Goal: Task Accomplishment & Management: Complete application form

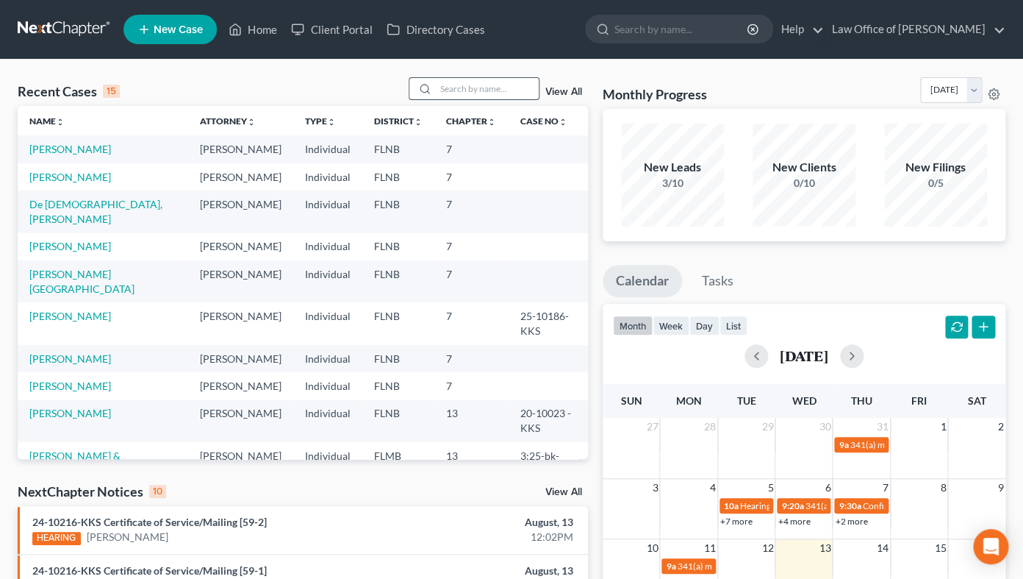
click at [490, 85] on input "search" at bounding box center [487, 88] width 103 height 21
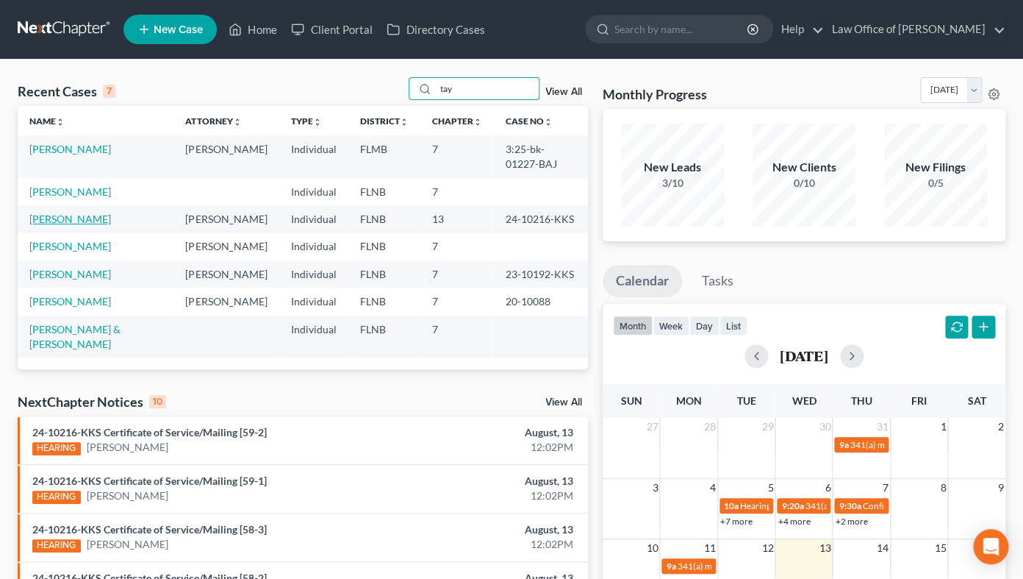
type input "tay"
click at [52, 212] on link "[PERSON_NAME]" at bounding box center [70, 218] width 82 height 12
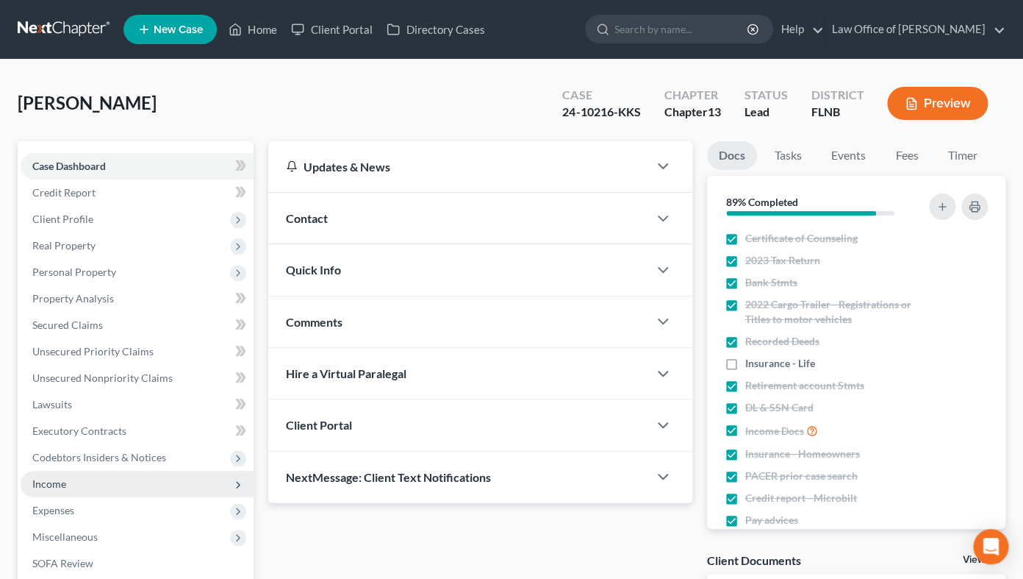
click at [66, 487] on span "Income" at bounding box center [137, 484] width 233 height 26
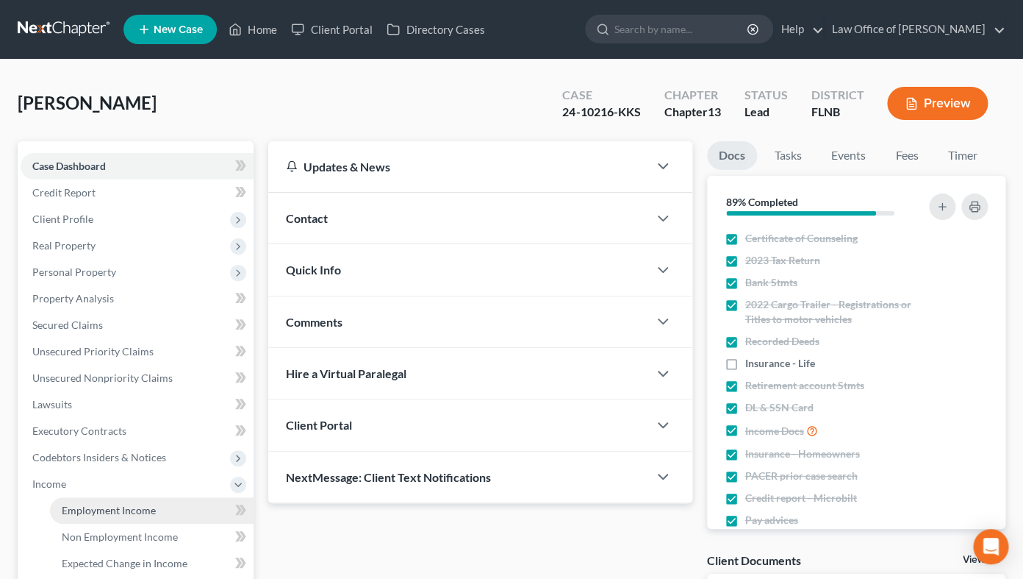
click at [76, 506] on span "Employment Income" at bounding box center [109, 510] width 94 height 12
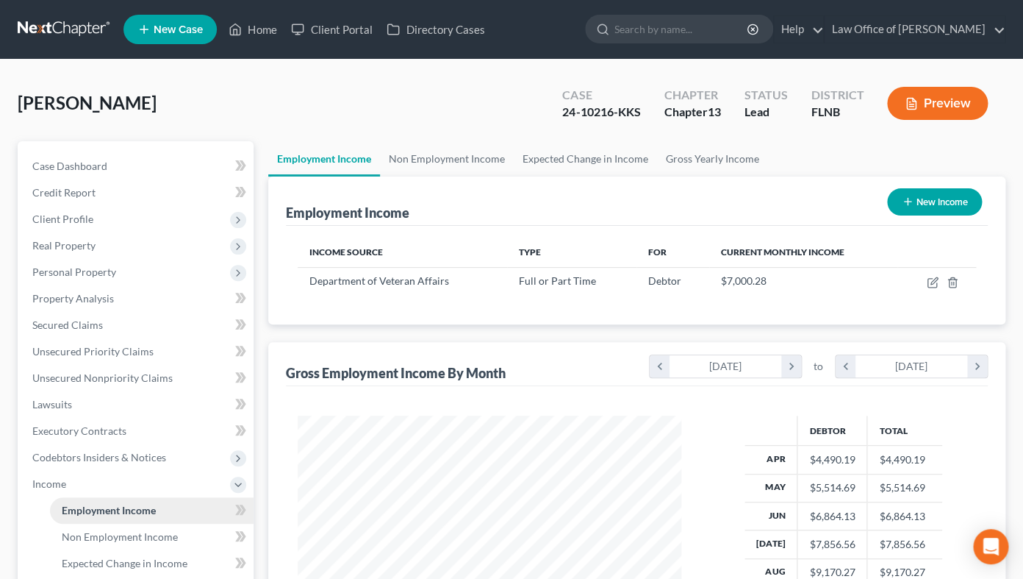
scroll to position [262, 412]
click at [929, 280] on icon "button" at bounding box center [933, 282] width 12 height 12
select select "0"
select select "9"
select select "2"
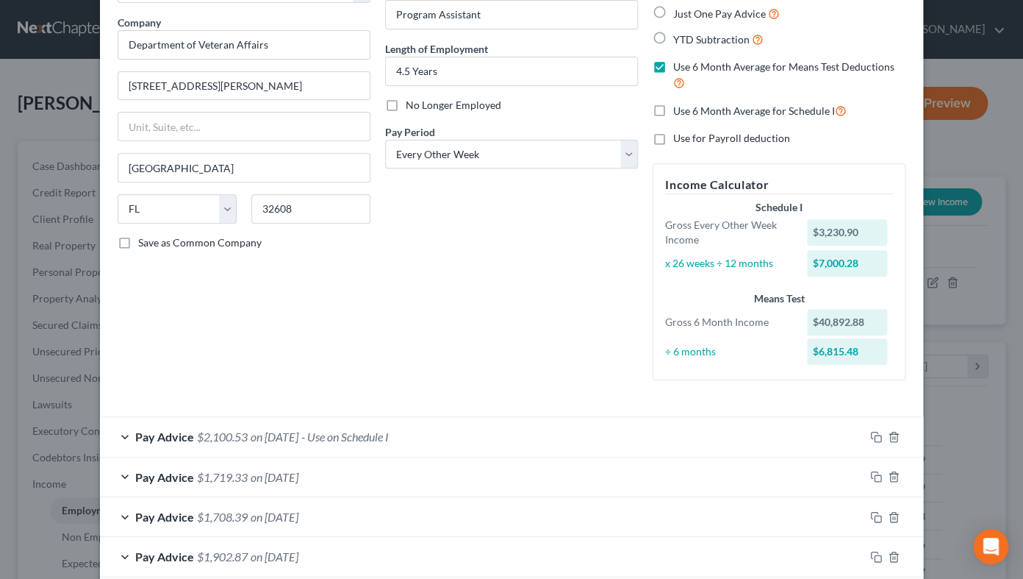
scroll to position [146, 0]
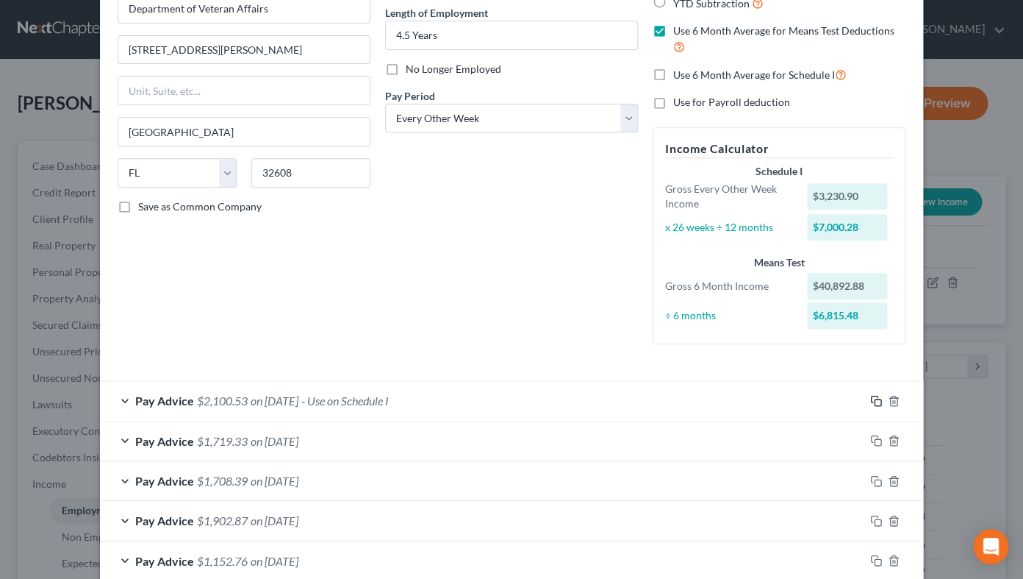
click at [876, 401] on icon "button" at bounding box center [877, 401] width 12 height 12
click at [854, 397] on div "Pay Advice $2,100.53 on [DATE] - Use on Schedule I" at bounding box center [482, 400] width 765 height 39
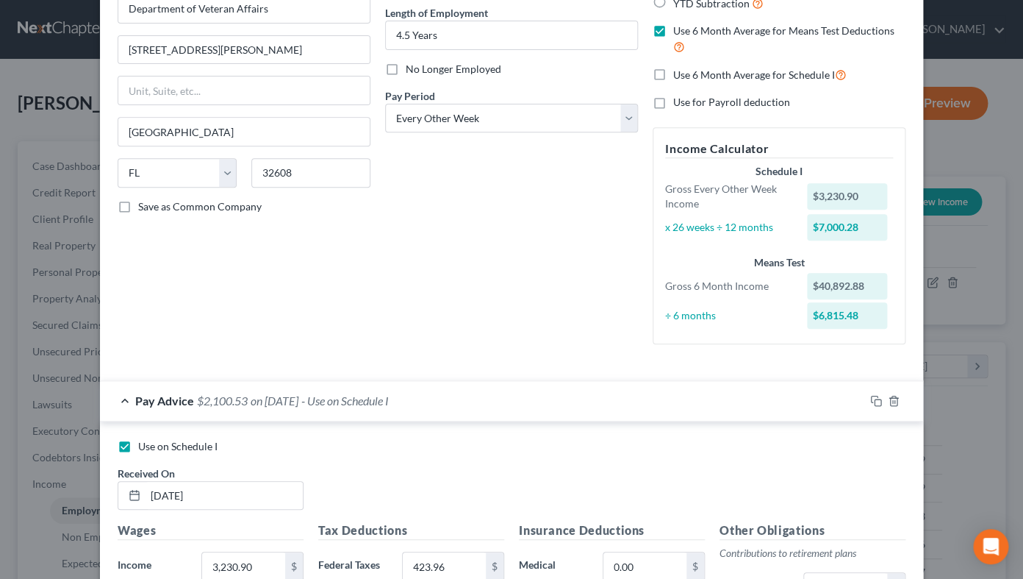
click at [138, 447] on label "Use on Schedule I" at bounding box center [177, 446] width 79 height 15
click at [144, 447] on input "Use on Schedule I" at bounding box center [149, 444] width 10 height 10
checkbox input "false"
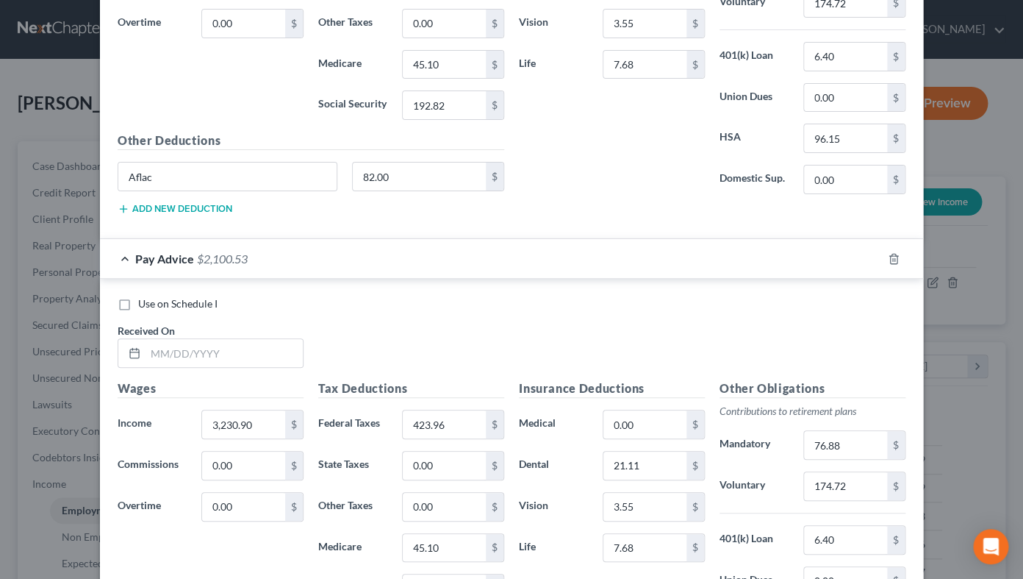
scroll to position [2231, 0]
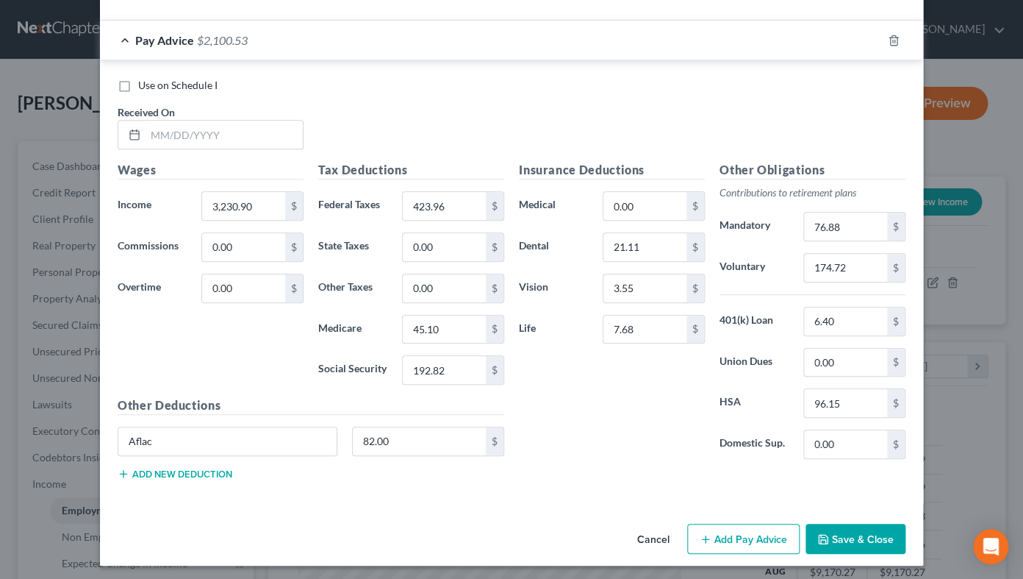
click at [740, 526] on button "Add Pay Advice" at bounding box center [743, 538] width 112 height 31
click at [643, 529] on button "Cancel" at bounding box center [654, 539] width 56 height 29
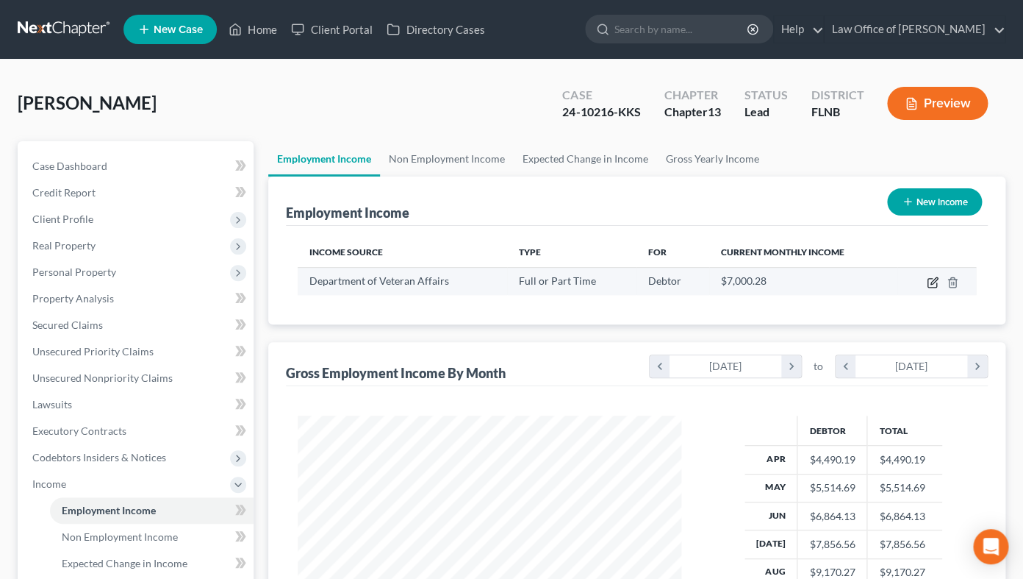
click at [929, 283] on icon "button" at bounding box center [933, 282] width 12 height 12
select select "0"
select select "9"
select select "2"
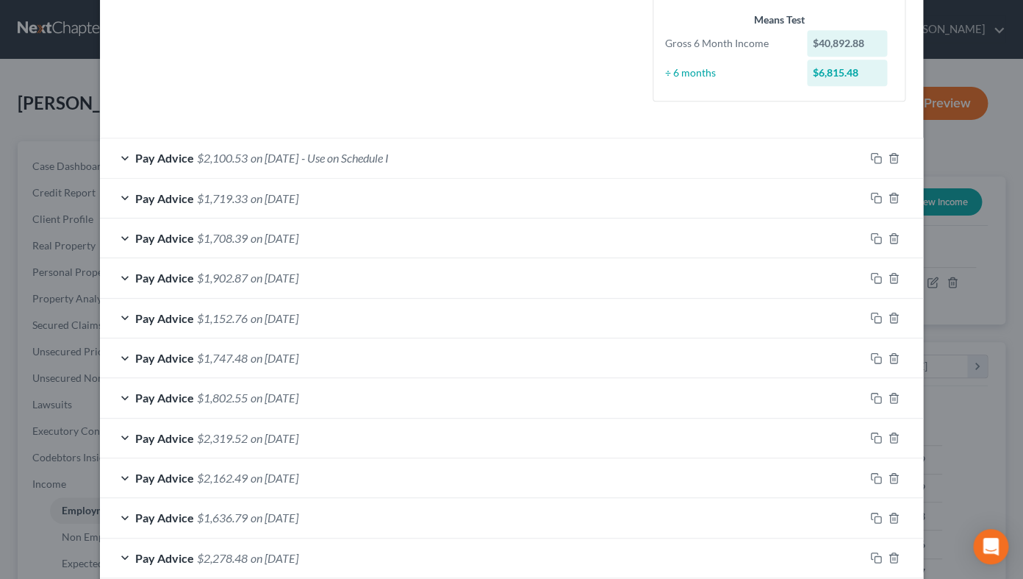
scroll to position [825, 0]
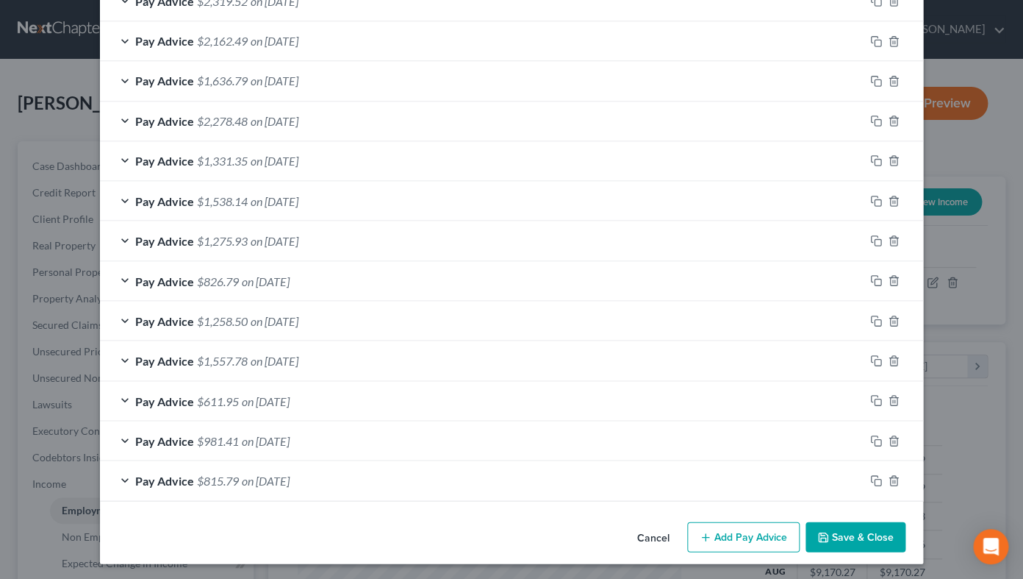
click at [724, 530] on button "Add Pay Advice" at bounding box center [743, 536] width 112 height 31
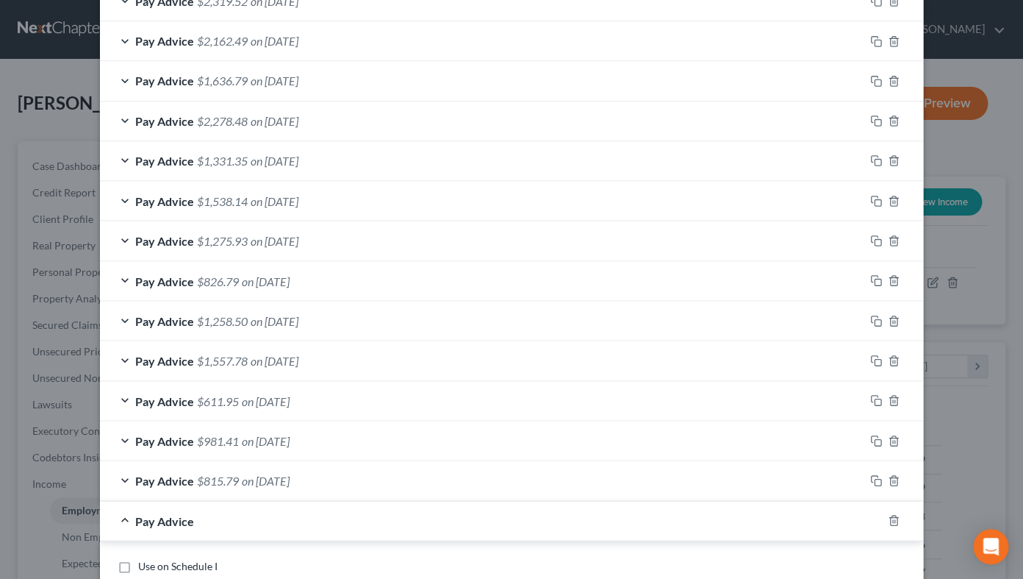
scroll to position [1043, 0]
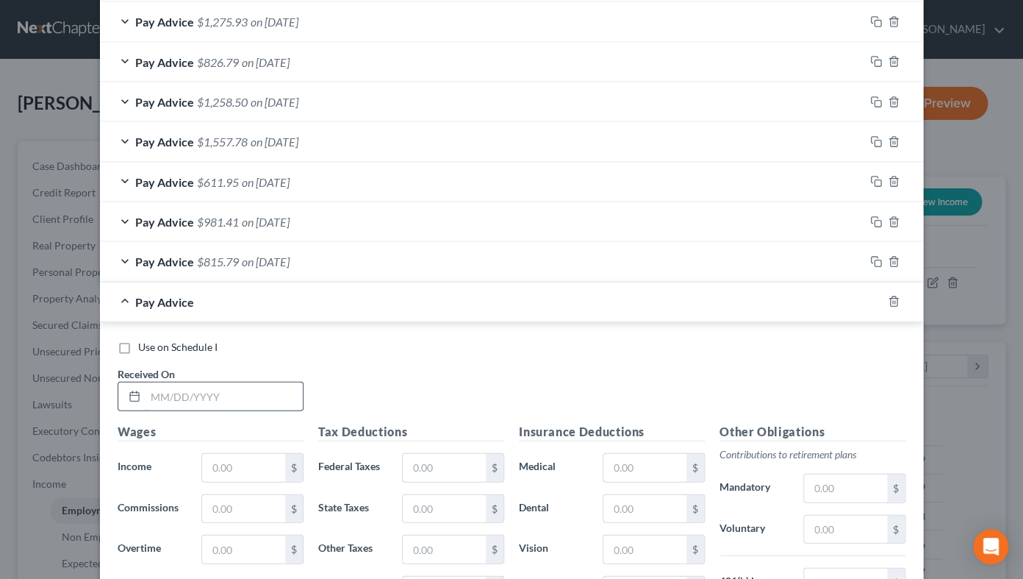
click at [240, 393] on input "text" at bounding box center [224, 396] width 157 height 28
type input "[DATE]"
click at [138, 346] on label "Use on Schedule I" at bounding box center [177, 347] width 79 height 15
click at [144, 346] on input "Use on Schedule I" at bounding box center [149, 345] width 10 height 10
checkbox input "true"
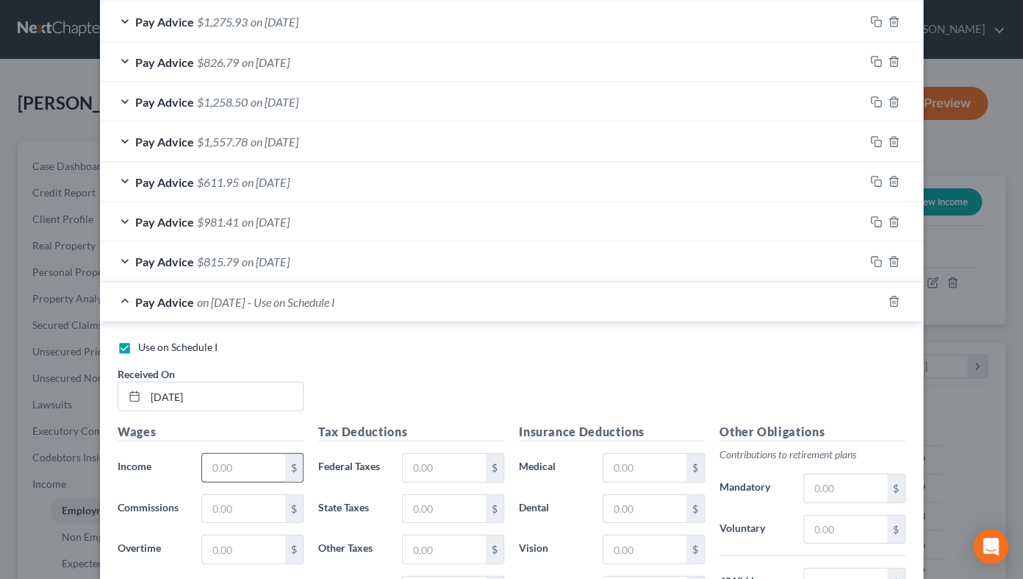
click at [250, 462] on input "text" at bounding box center [243, 468] width 83 height 28
type input "3,097.73"
click at [437, 457] on input "text" at bounding box center [444, 468] width 83 height 28
click at [439, 262] on div "Pay Advice $815.79 on [DATE]" at bounding box center [482, 261] width 765 height 39
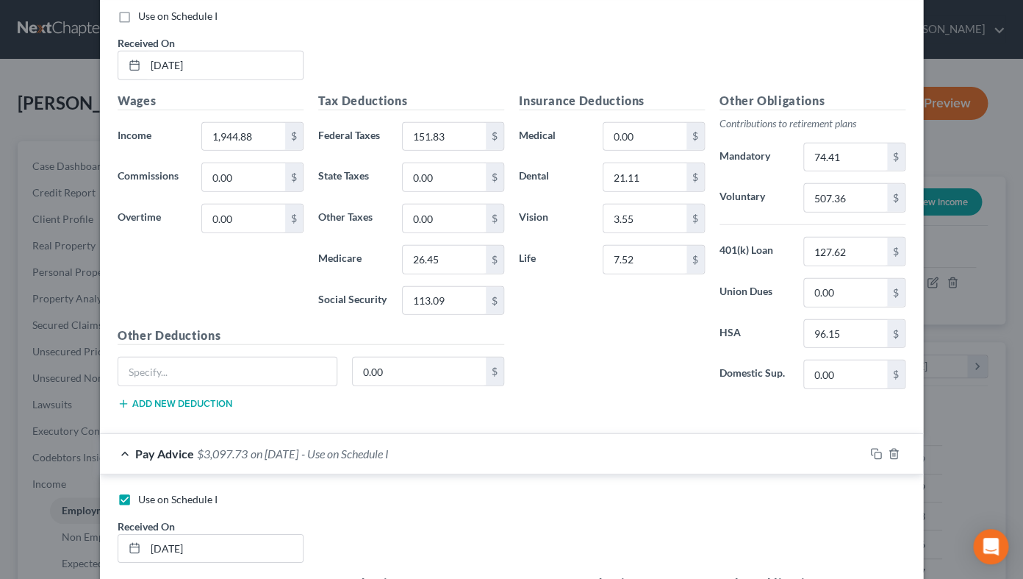
scroll to position [1698, 0]
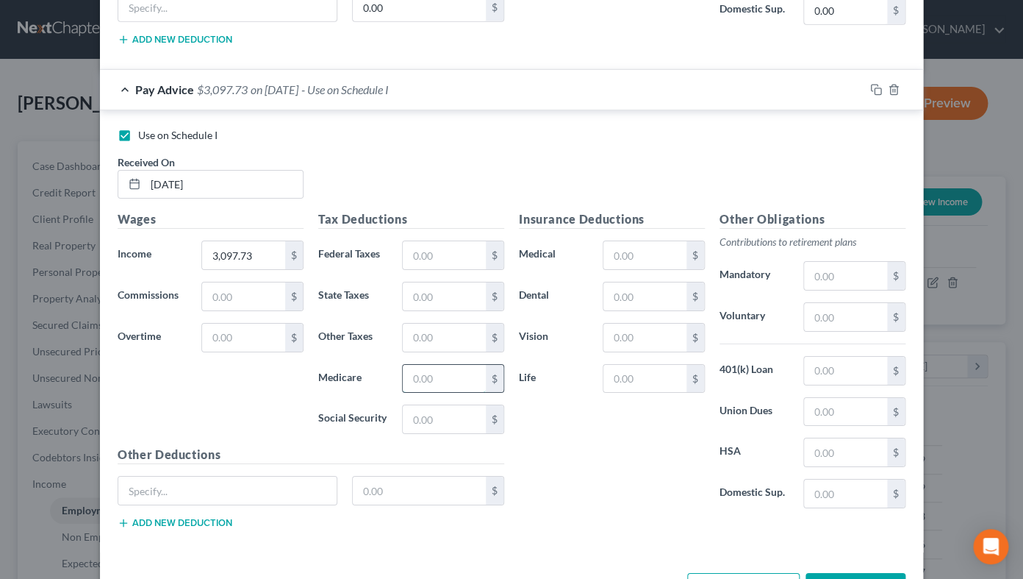
click at [449, 375] on input "text" at bounding box center [444, 379] width 83 height 28
click at [439, 380] on input "text" at bounding box center [444, 379] width 83 height 28
type input "43.79"
click at [441, 422] on input "text" at bounding box center [444, 419] width 83 height 28
type input "187.24"
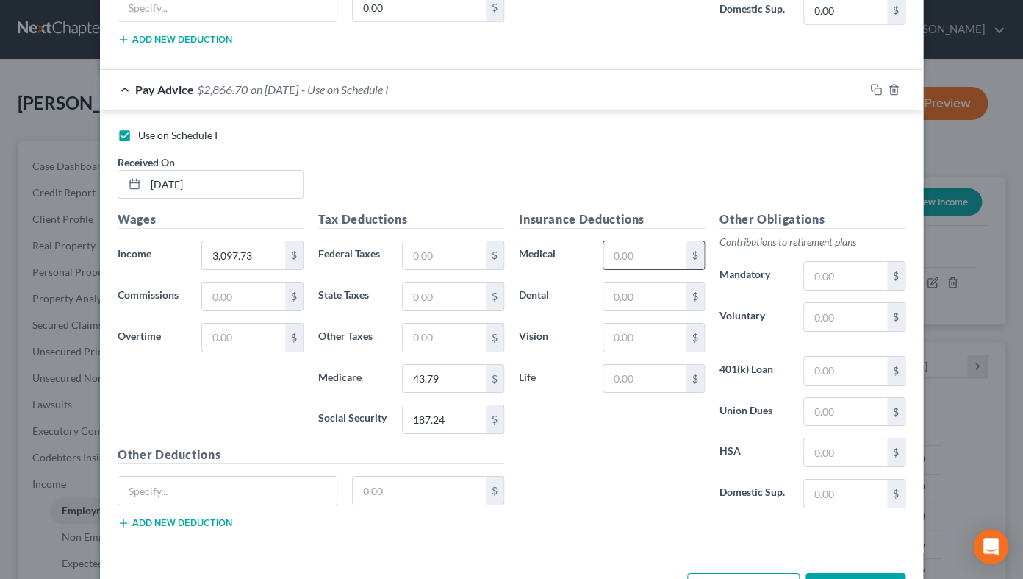
click at [634, 248] on input "text" at bounding box center [645, 255] width 83 height 28
click at [634, 378] on input "text" at bounding box center [645, 379] width 83 height 28
type input "8"
click at [840, 445] on input "text" at bounding box center [845, 452] width 83 height 28
type input "57.69"
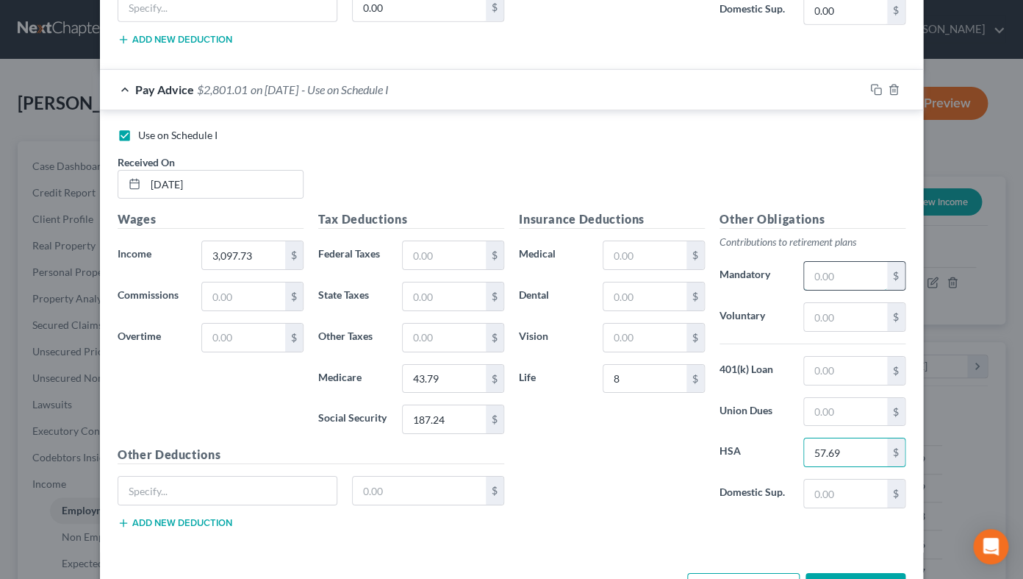
click at [848, 278] on input "text" at bounding box center [845, 276] width 83 height 28
type input "83.64"
click at [810, 323] on input "text" at bounding box center [845, 317] width 83 height 28
type input "110.30"
click at [651, 336] on input "text" at bounding box center [645, 337] width 83 height 28
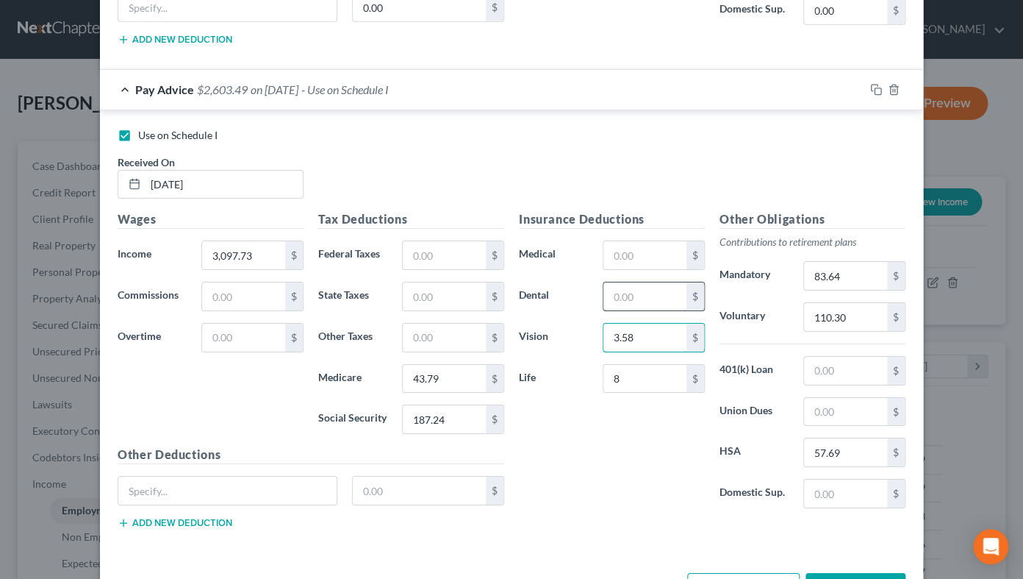
type input "3.58"
click at [613, 297] on input "text" at bounding box center [645, 296] width 83 height 28
type input "10.19"
click at [841, 360] on input "text" at bounding box center [845, 371] width 83 height 28
type input "89.44"
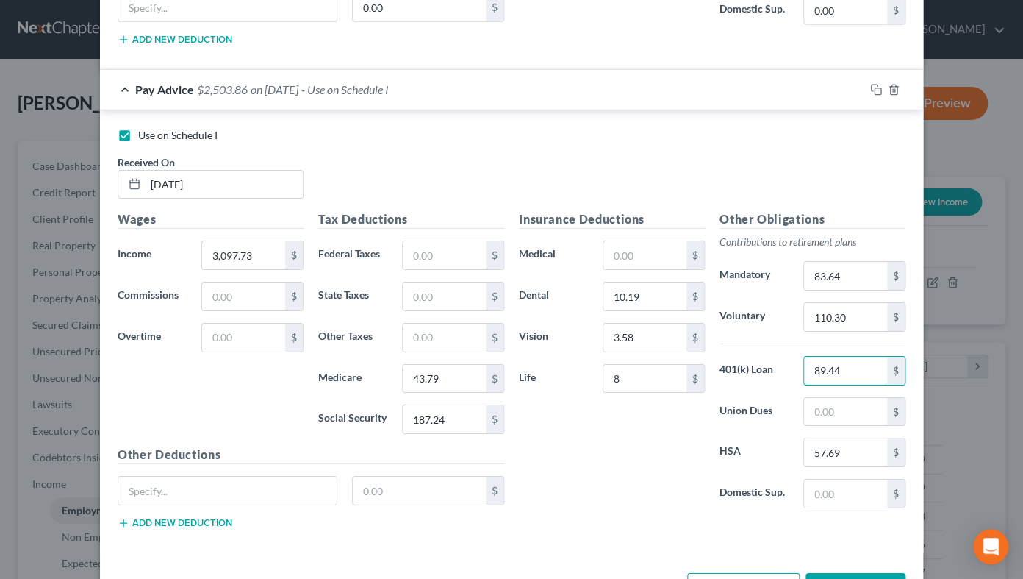
scroll to position [1748, 0]
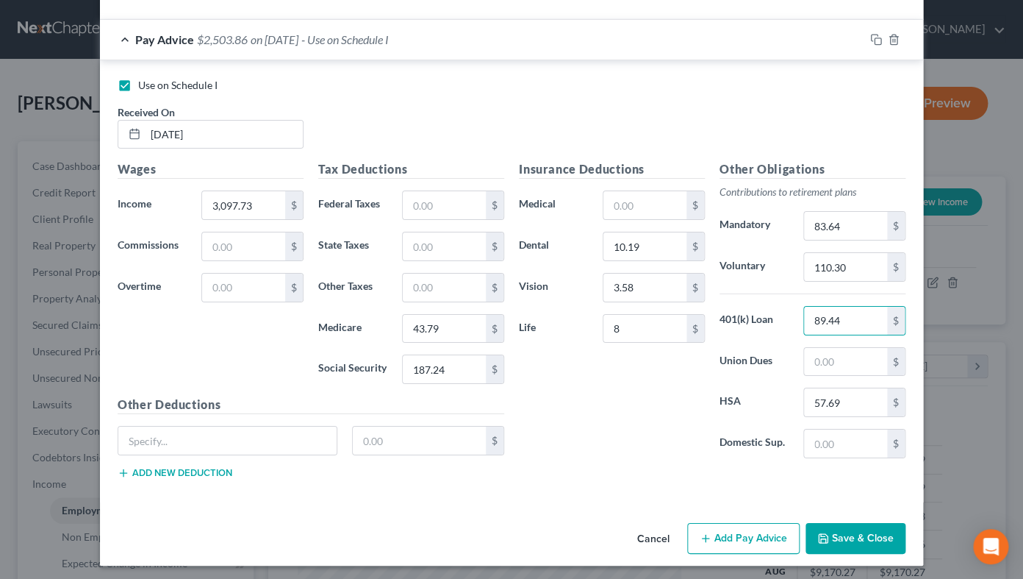
click at [825, 539] on polyline "button" at bounding box center [823, 541] width 5 height 4
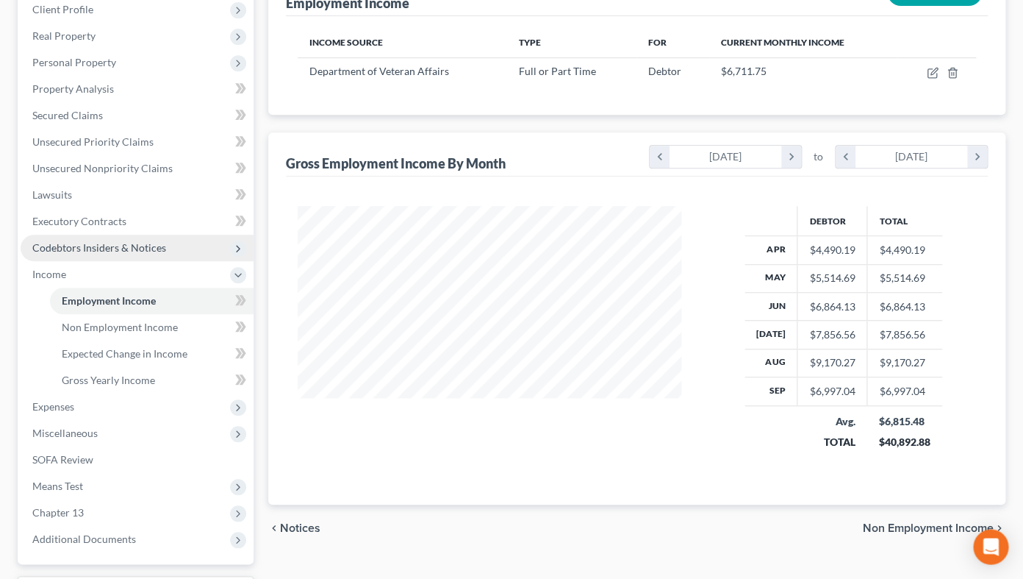
scroll to position [243, 0]
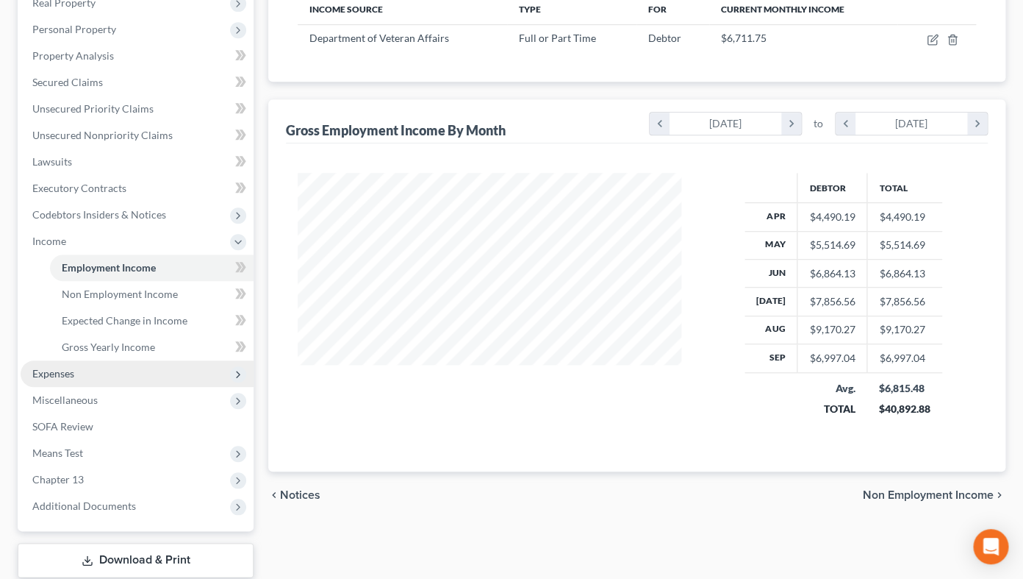
click at [157, 376] on span "Expenses" at bounding box center [137, 373] width 233 height 26
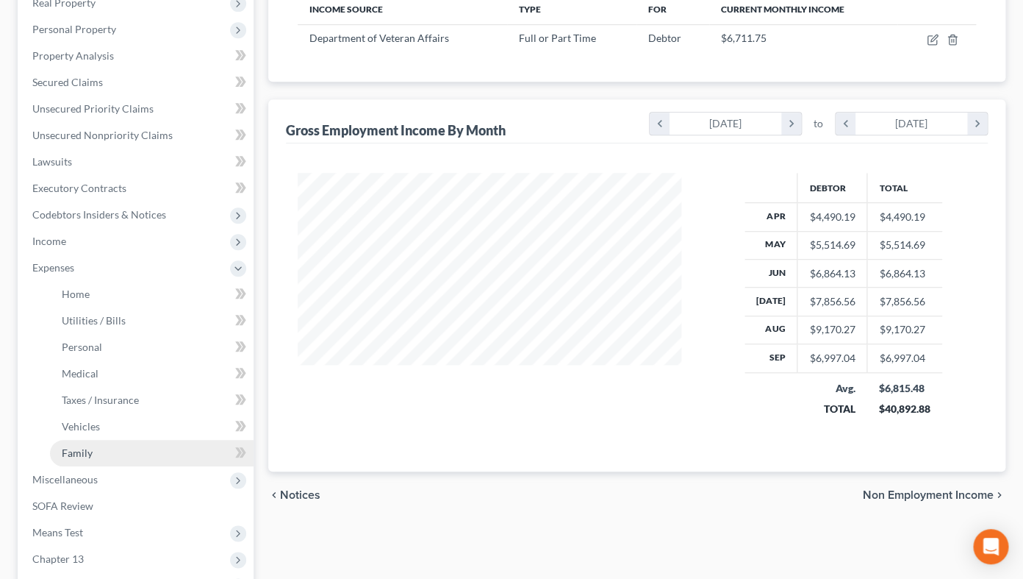
click at [163, 451] on link "Family" at bounding box center [152, 453] width 204 height 26
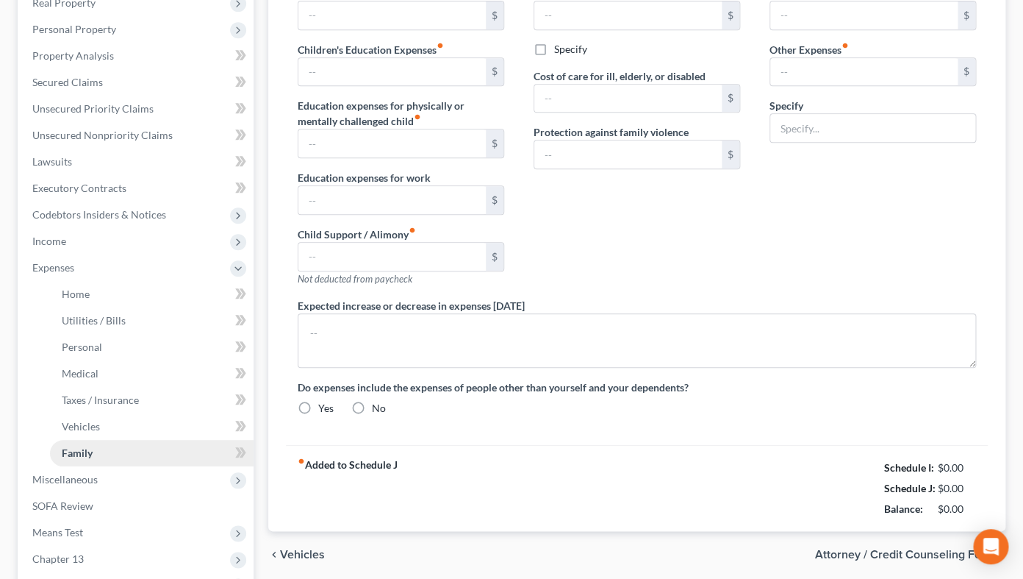
type input "300.00"
type input "0.00"
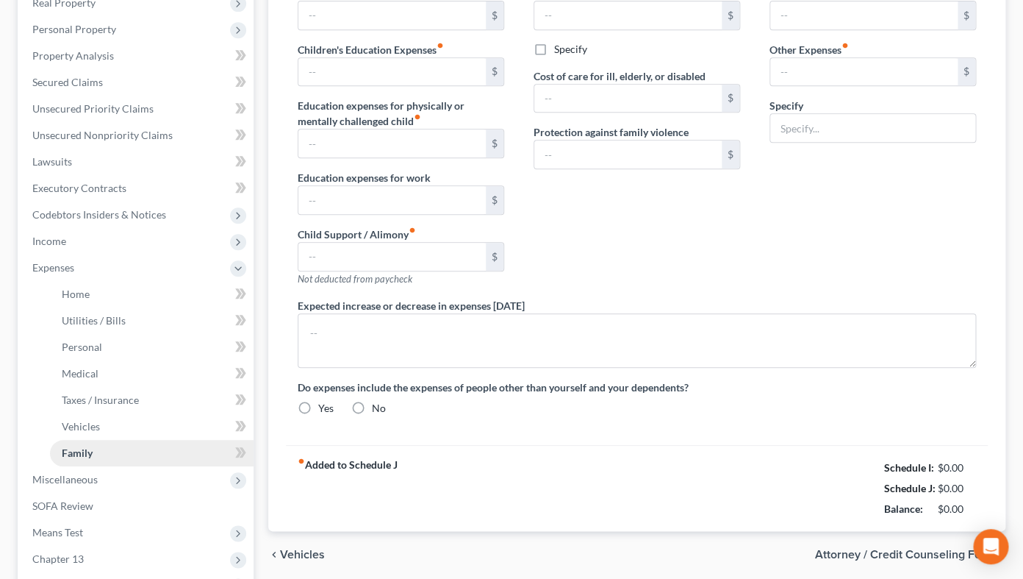
type input "0.00"
type input "400.00"
type input "200.00"
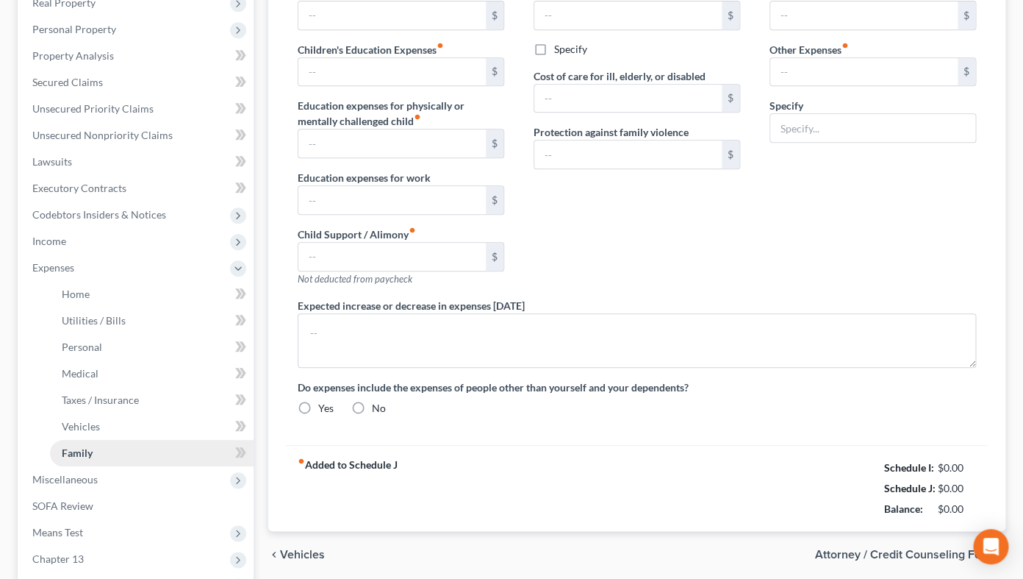
type input "Lot rent"
radio input "true"
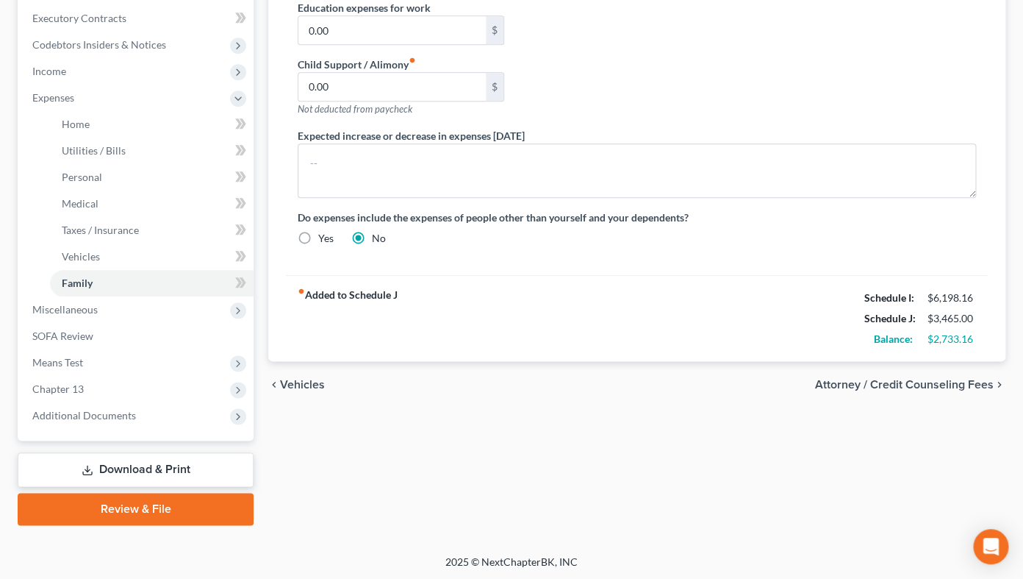
scroll to position [89, 0]
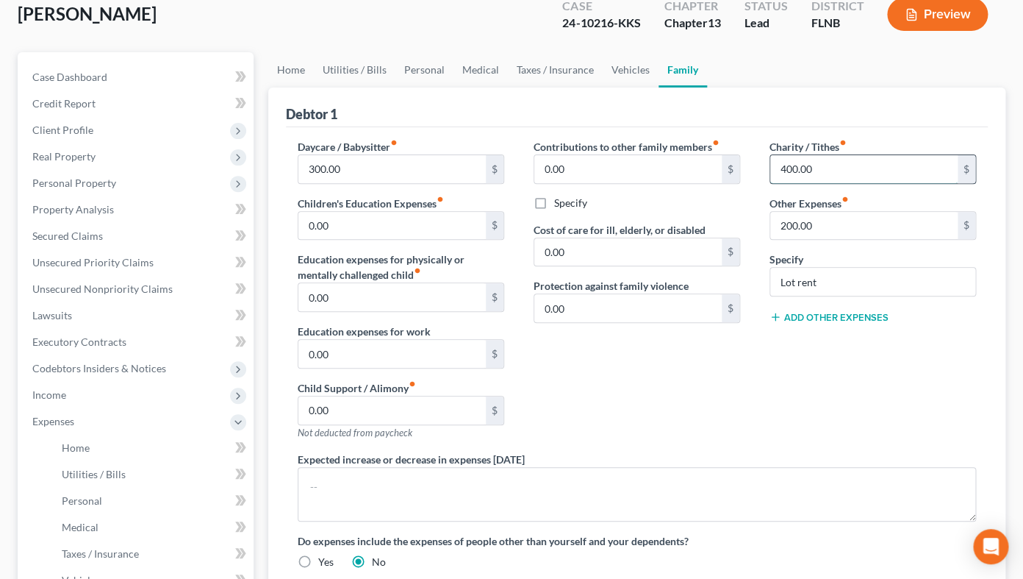
drag, startPoint x: 781, startPoint y: 167, endPoint x: 867, endPoint y: 165, distance: 86.0
click at [867, 165] on input "400.00" at bounding box center [864, 169] width 187 height 28
type input "0.00"
click at [812, 409] on div "Charity / Tithes fiber_manual_record 0.00 $ Other Expenses fiber_manual_record …" at bounding box center [873, 295] width 236 height 312
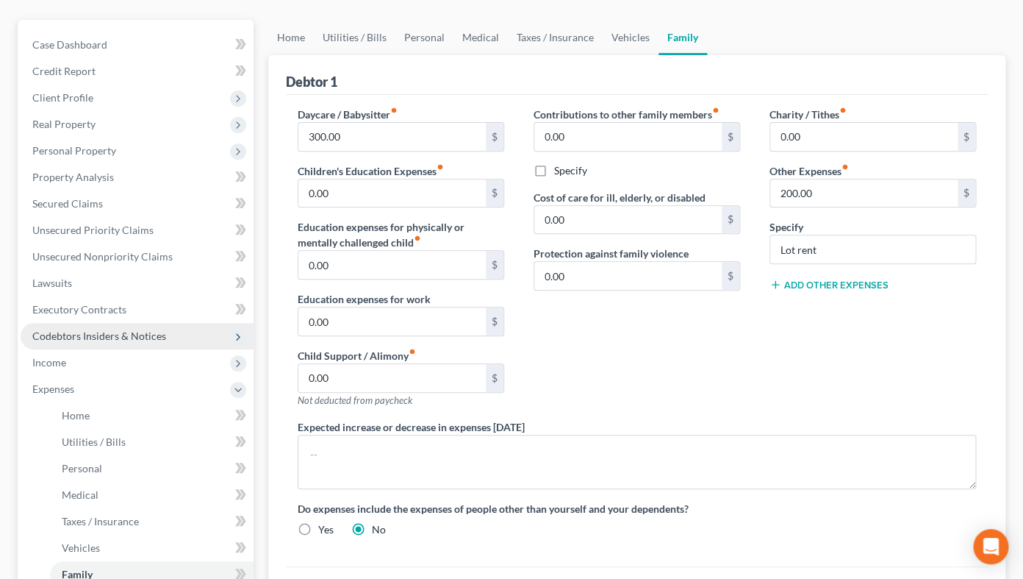
scroll to position [162, 0]
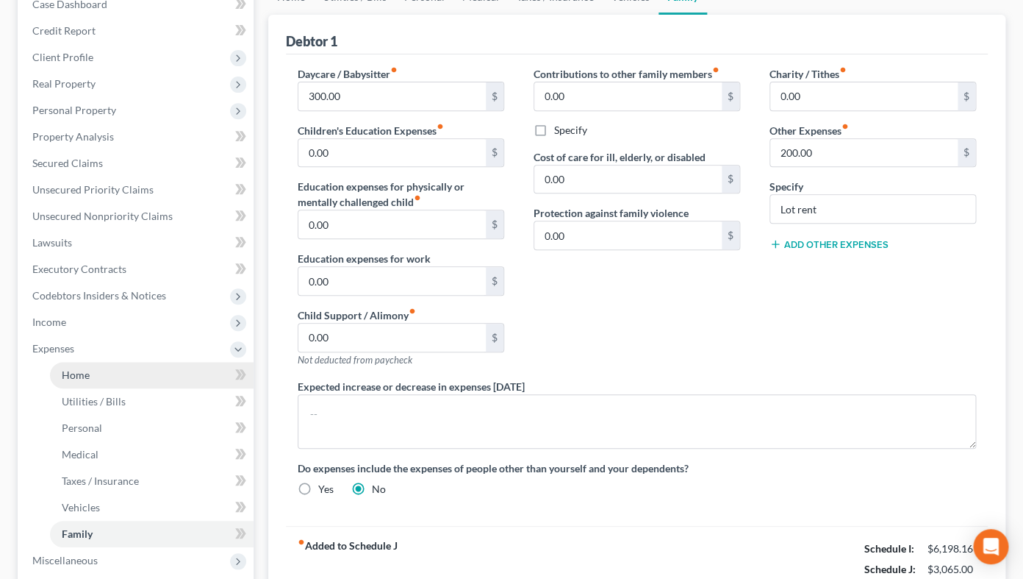
click at [137, 366] on link "Home" at bounding box center [152, 375] width 204 height 26
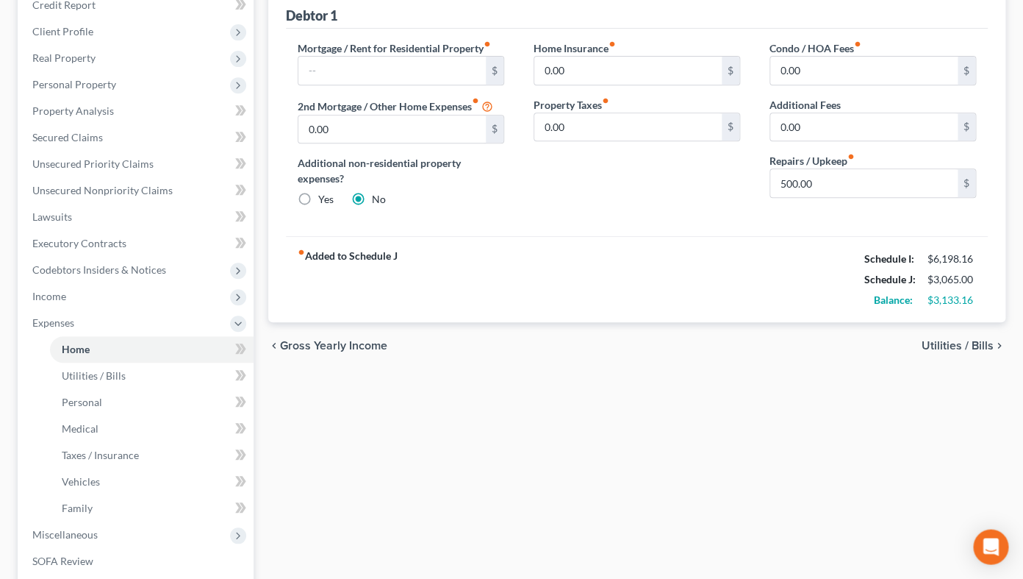
scroll to position [162, 0]
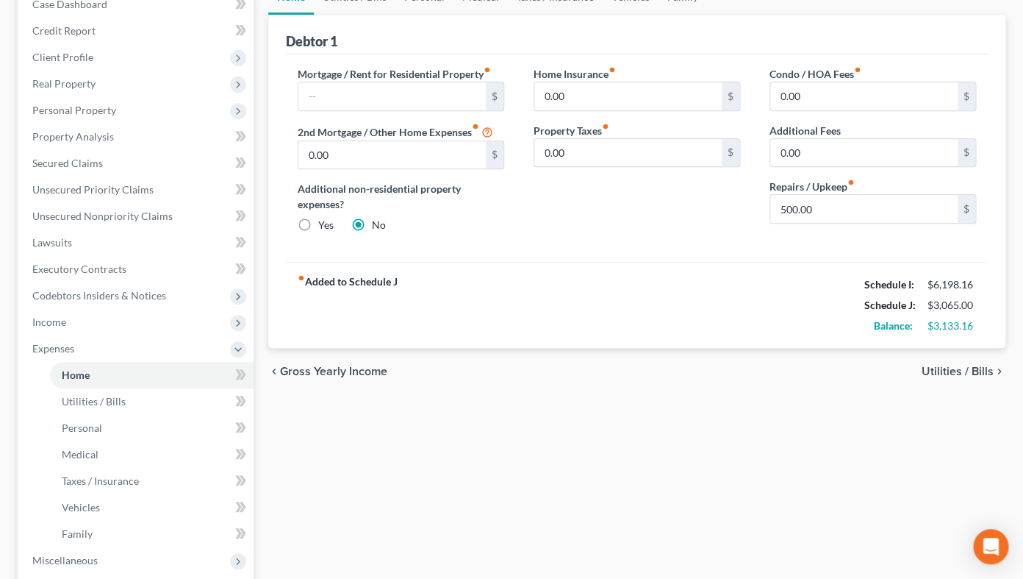
click at [967, 366] on span "Utilities / Bills" at bounding box center [958, 371] width 72 height 12
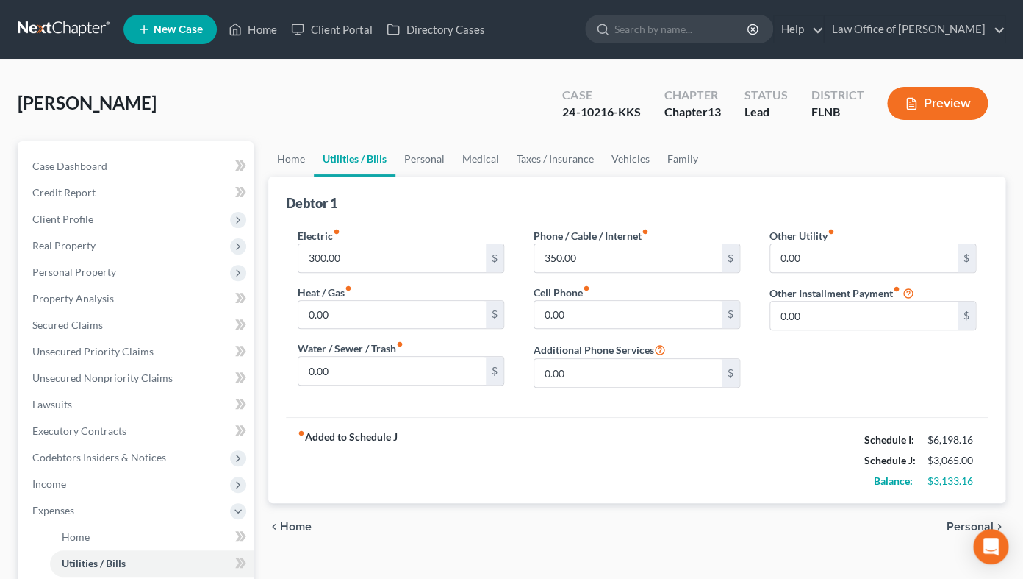
scroll to position [81, 0]
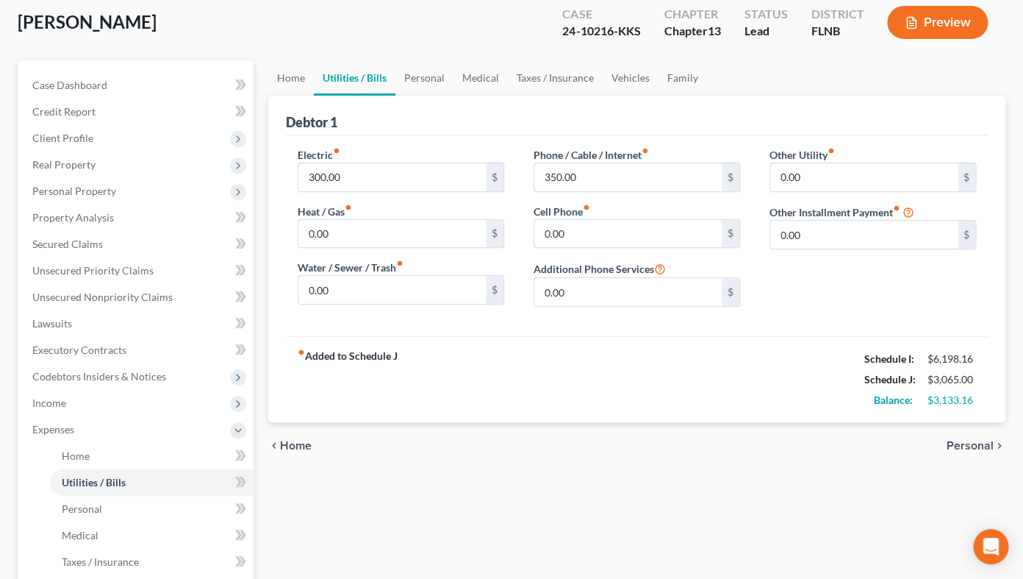
click at [968, 445] on span "Personal" at bounding box center [970, 446] width 47 height 12
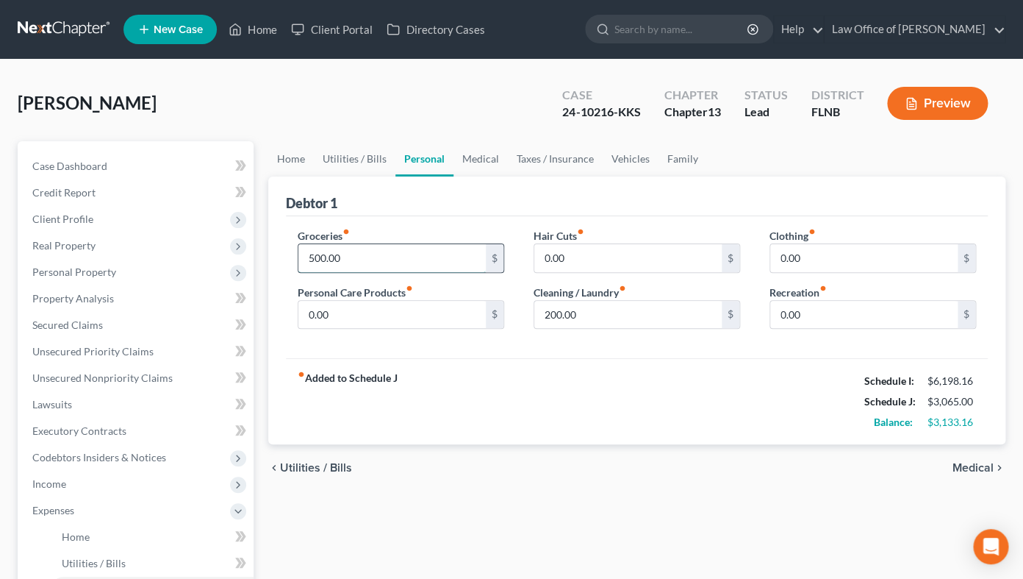
click at [360, 256] on input "500.00" at bounding box center [391, 258] width 187 height 28
type input "925"
click at [304, 466] on span "Utilities / Bills" at bounding box center [316, 468] width 72 height 12
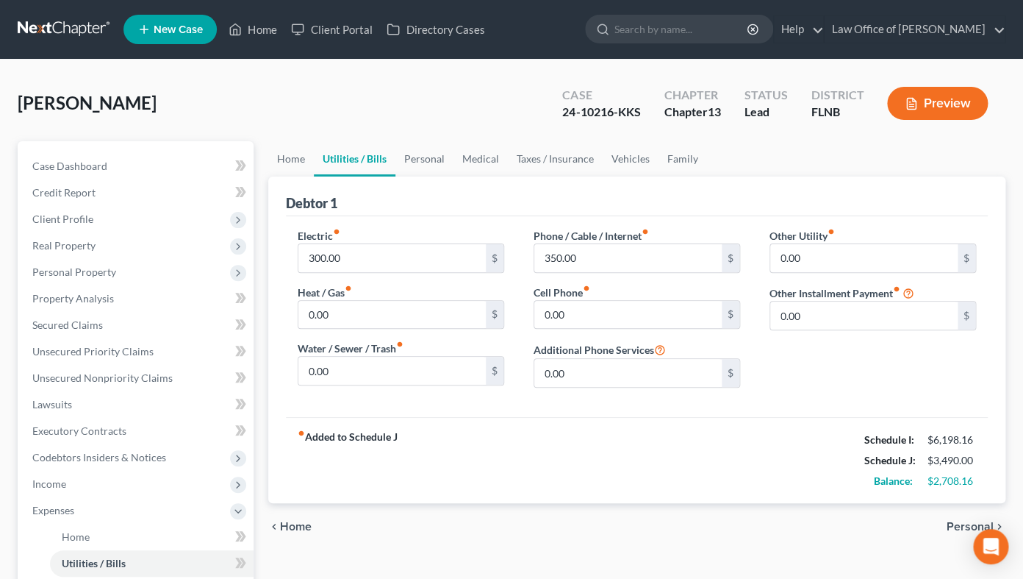
click at [292, 525] on span "Home" at bounding box center [296, 527] width 32 height 12
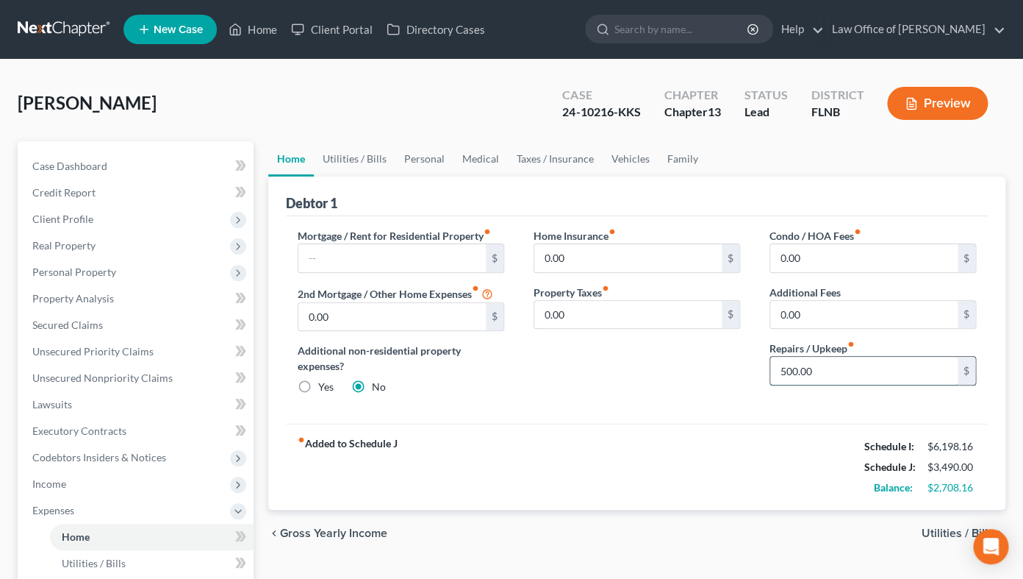
click at [780, 368] on input "500.00" at bounding box center [864, 371] width 187 height 28
type input "125.00"
click at [940, 531] on span "Utilities / Bills" at bounding box center [958, 533] width 72 height 12
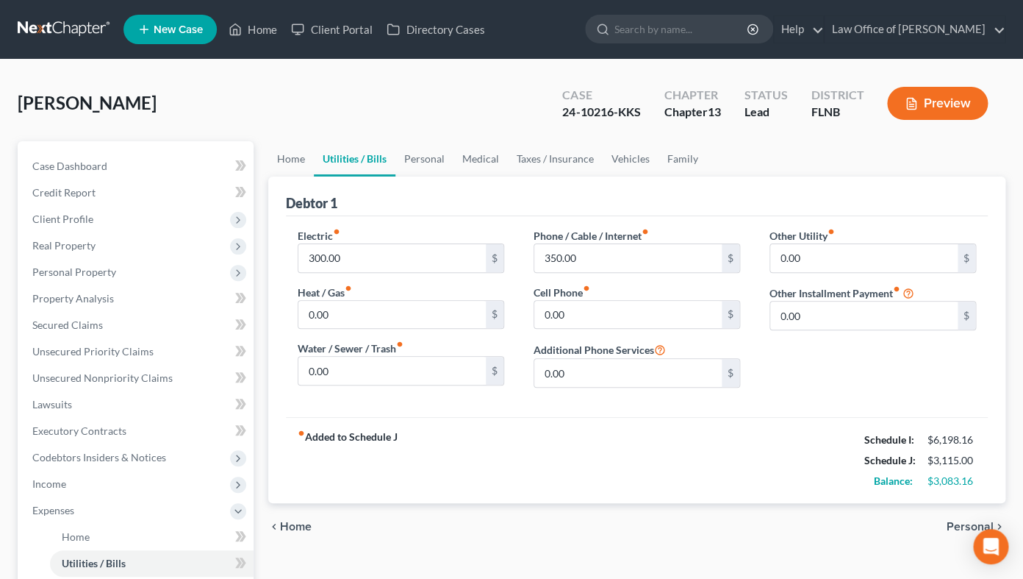
click at [958, 525] on span "Personal" at bounding box center [970, 527] width 47 height 12
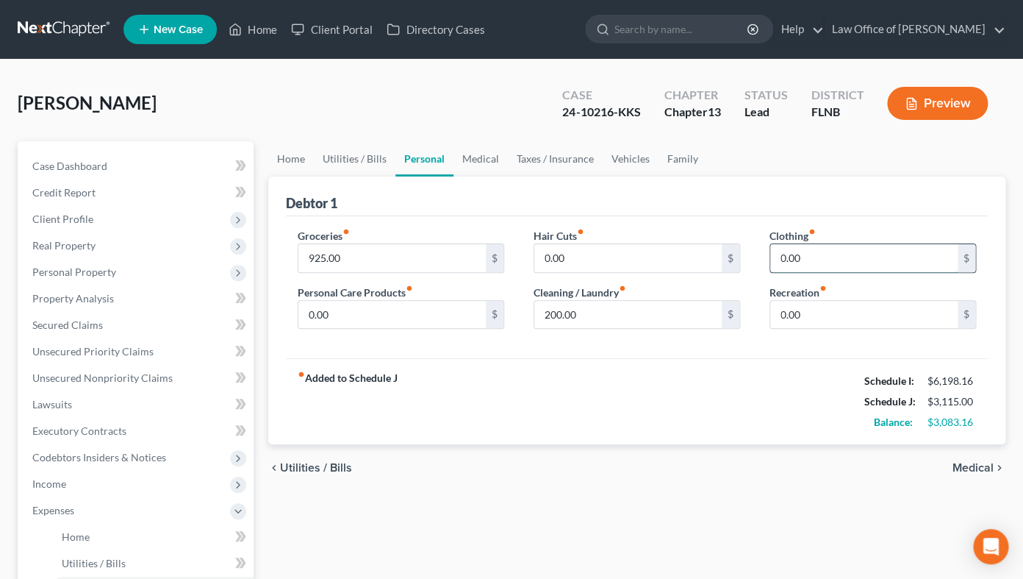
click at [773, 262] on input "0.00" at bounding box center [864, 258] width 187 height 28
type input "181"
drag, startPoint x: 297, startPoint y: 313, endPoint x: 315, endPoint y: 314, distance: 17.7
click at [315, 314] on div "Groceries fiber_manual_record 925.00 $ Personal Care Products fiber_manual_reco…" at bounding box center [401, 284] width 236 height 113
drag, startPoint x: 341, startPoint y: 313, endPoint x: 287, endPoint y: 304, distance: 55.1
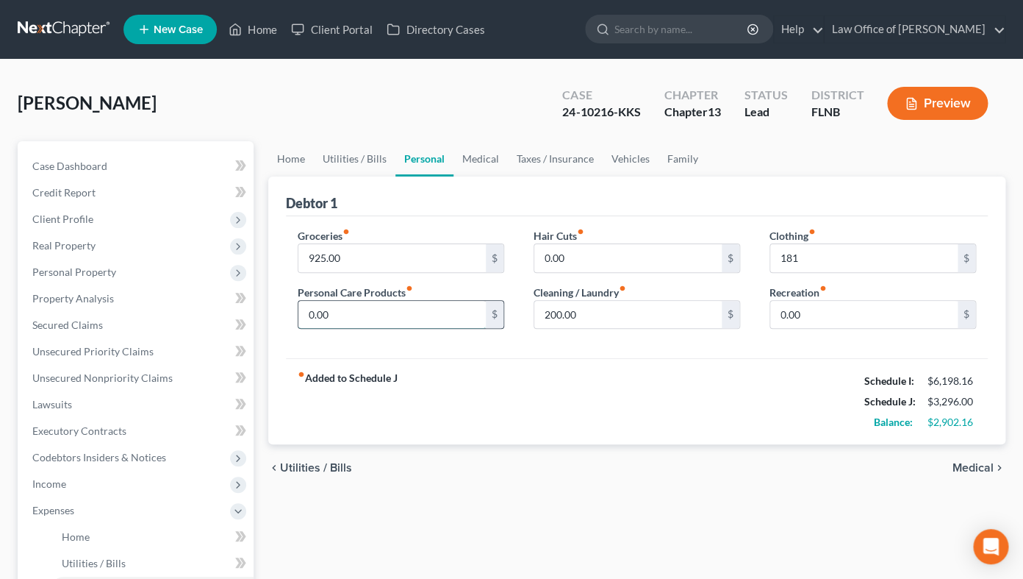
click at [298, 304] on input "0.00" at bounding box center [391, 315] width 187 height 28
drag, startPoint x: 305, startPoint y: 310, endPoint x: 356, endPoint y: 311, distance: 50.8
click at [356, 311] on input "0.00" at bounding box center [391, 315] width 187 height 28
type input "91"
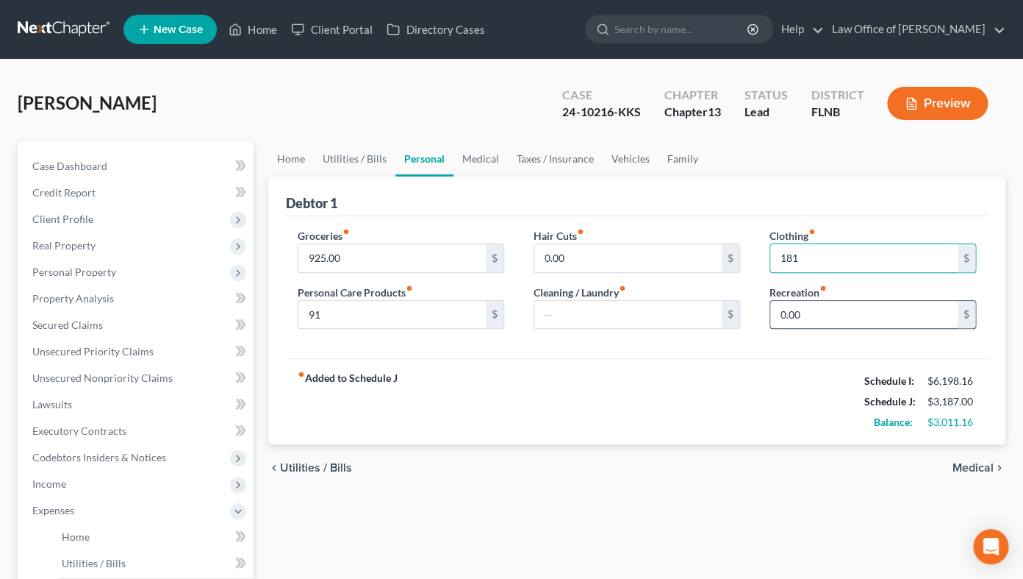
click at [775, 312] on input "0.00" at bounding box center [864, 315] width 187 height 28
type input "150.00"
click at [976, 466] on span "Medical" at bounding box center [973, 468] width 41 height 12
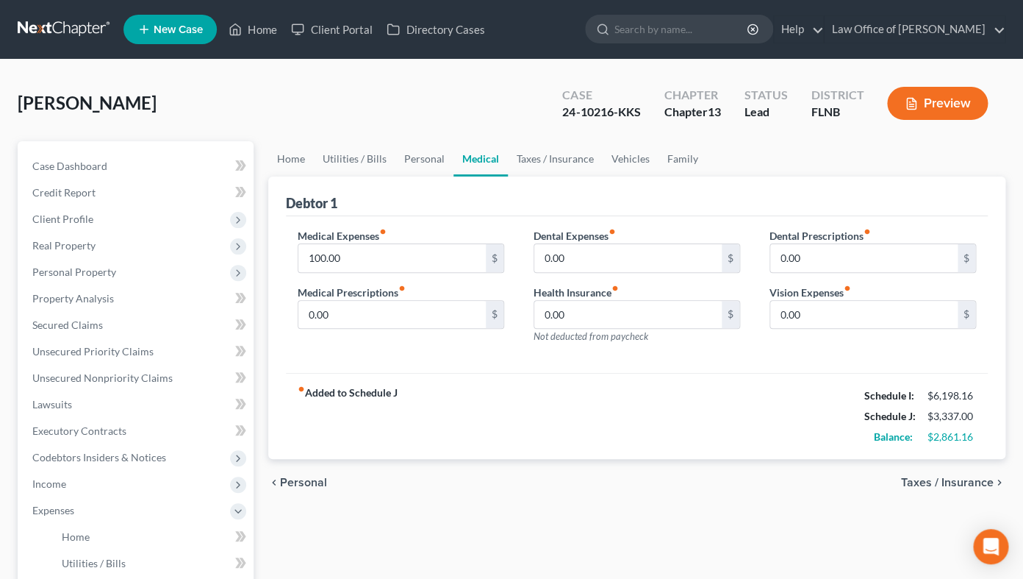
click at [959, 478] on span "Taxes / Insurance" at bounding box center [947, 482] width 93 height 12
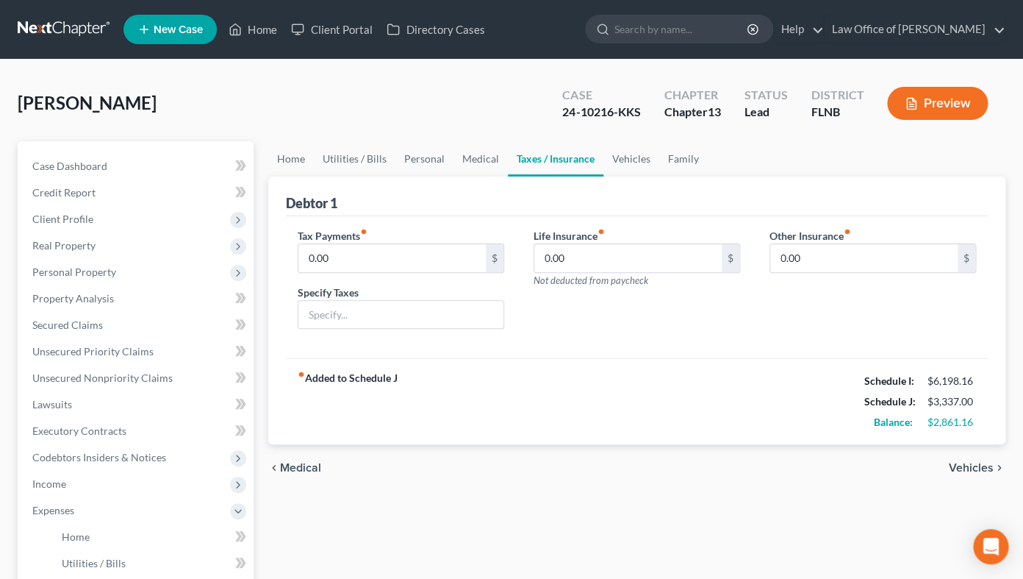
click at [965, 471] on span "Vehicles" at bounding box center [971, 468] width 45 height 12
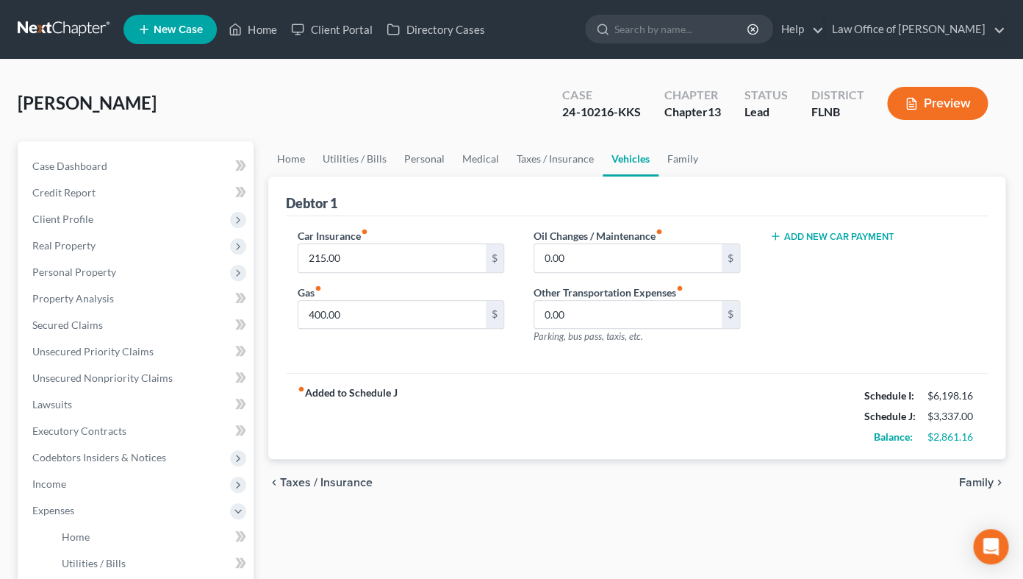
click at [965, 482] on span "Family" at bounding box center [976, 482] width 35 height 12
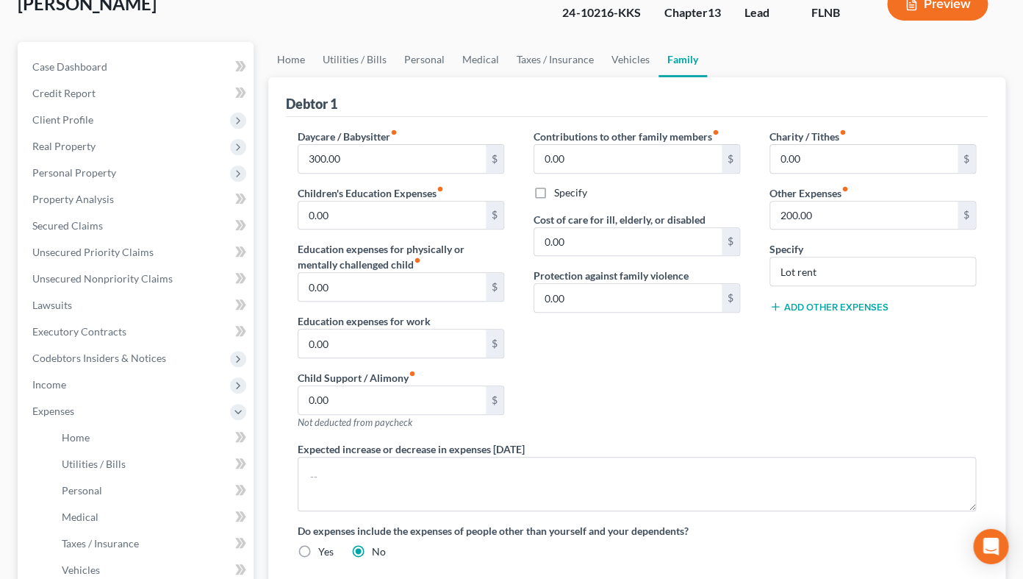
scroll to position [162, 0]
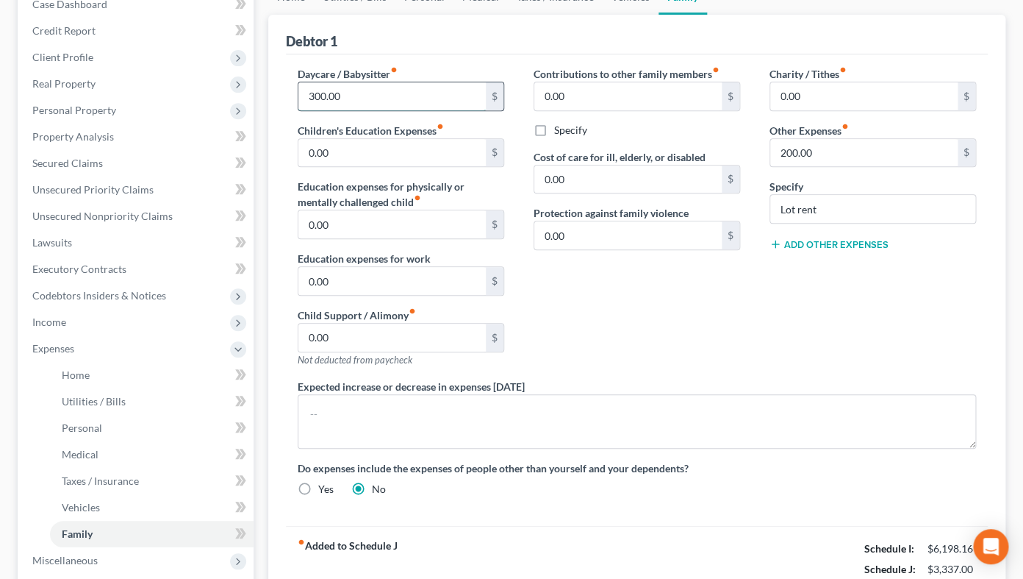
drag, startPoint x: 307, startPoint y: 96, endPoint x: 372, endPoint y: 101, distance: 65.6
click at [372, 101] on input "300.00" at bounding box center [391, 96] width 187 height 28
type input "0"
click at [310, 146] on input "0.00" at bounding box center [391, 153] width 187 height 28
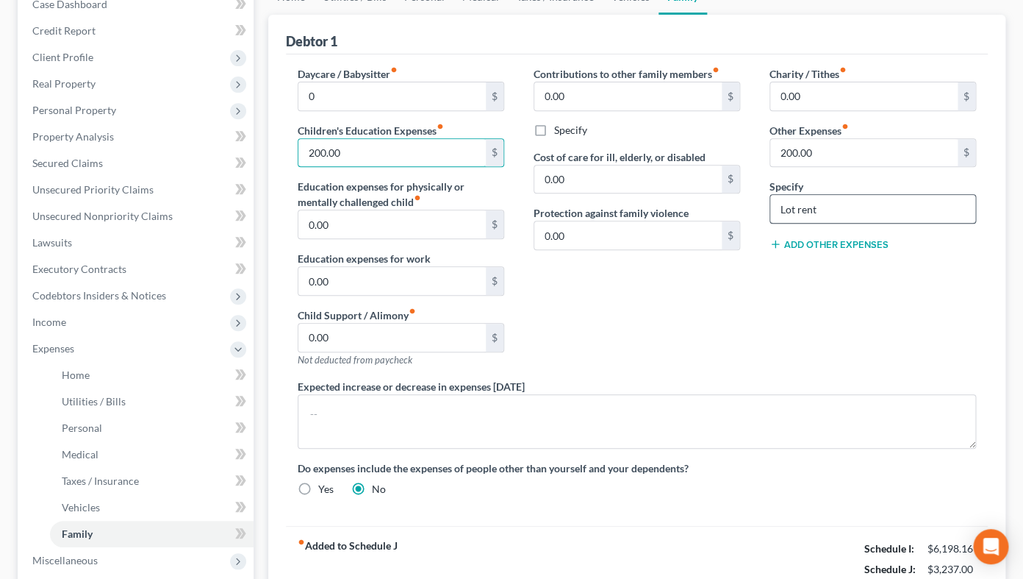
type input "200.00"
click at [823, 211] on input "Lot rent" at bounding box center [873, 209] width 205 height 28
type input "Lot rent for trailer used for storage"
click at [754, 264] on div "Contributions to other family members fiber_manual_record 0.00 $ Specify Cost o…" at bounding box center [637, 222] width 236 height 312
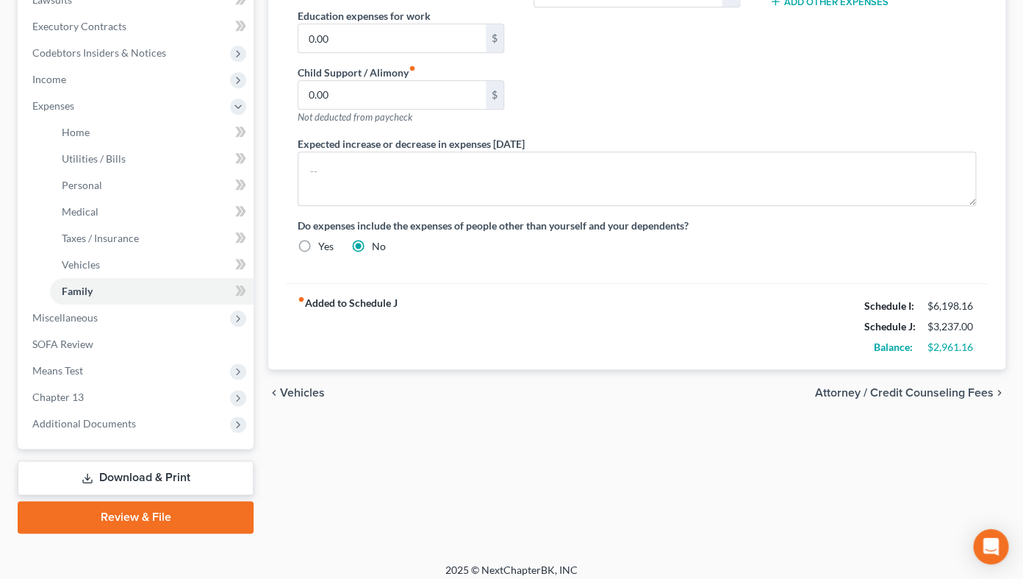
scroll to position [412, 0]
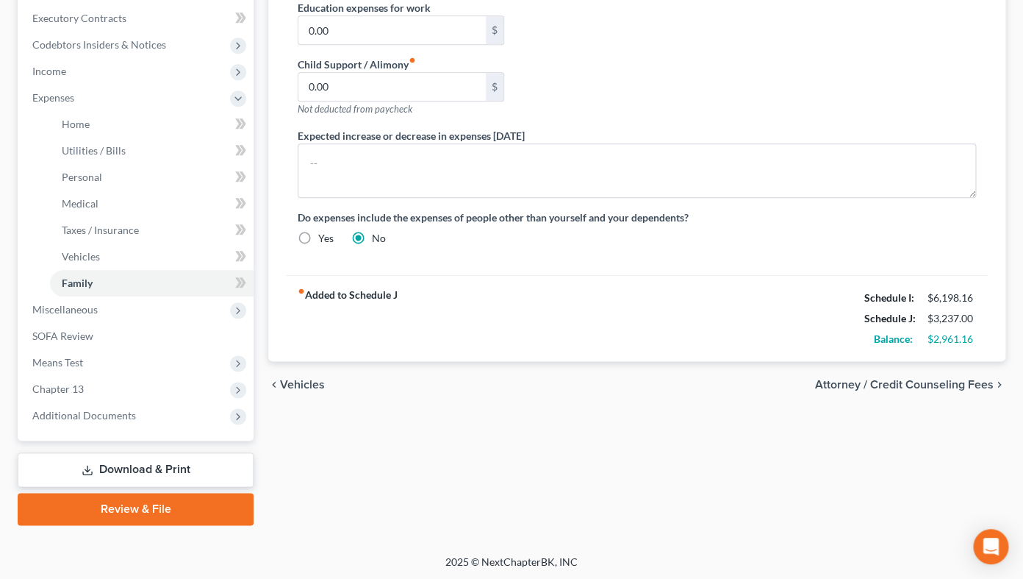
click at [157, 467] on link "Download & Print" at bounding box center [136, 469] width 236 height 35
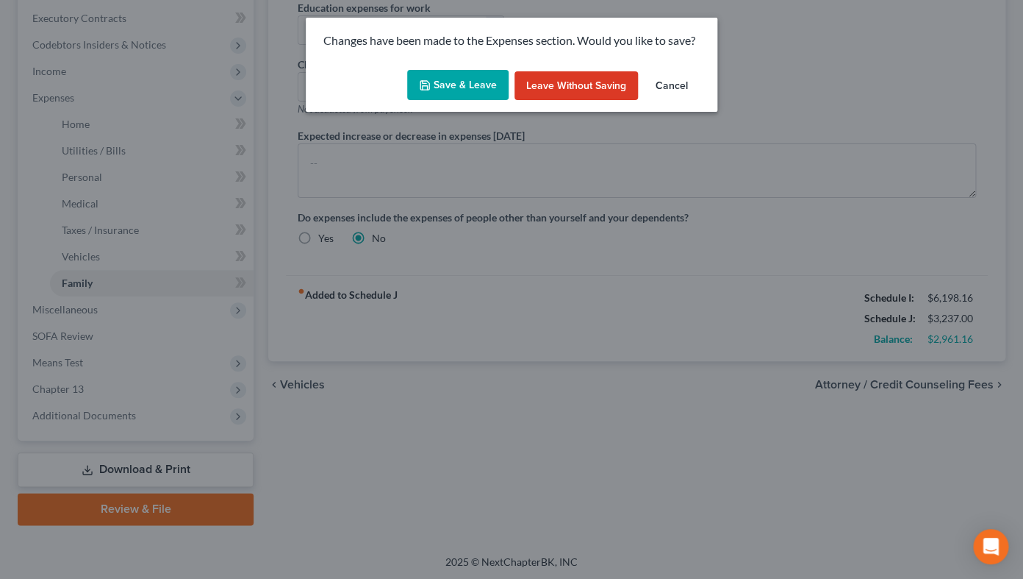
click at [455, 85] on button "Save & Leave" at bounding box center [457, 85] width 101 height 31
type input "0.00"
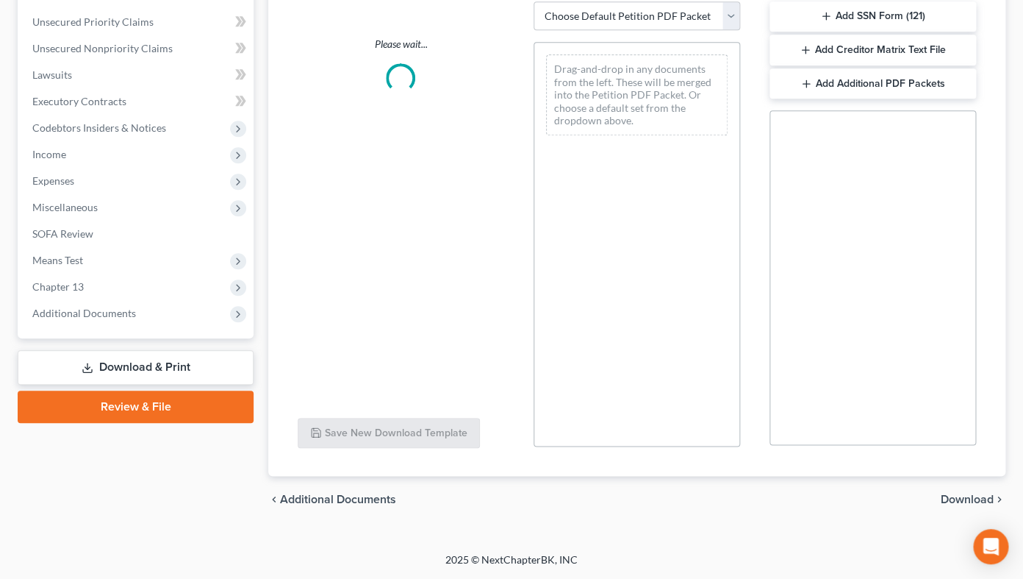
scroll to position [328, 0]
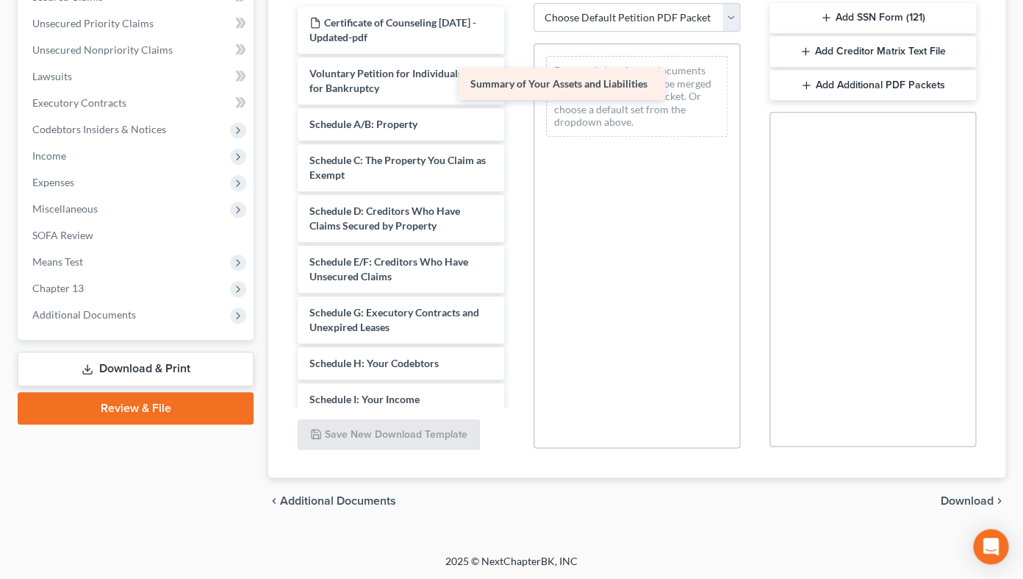
drag, startPoint x: 446, startPoint y: 125, endPoint x: 616, endPoint y: 77, distance: 177.1
click at [516, 77] on div "Summary of Your Assets and Liabilities Certificate of Counseling [DATE] - Updat…" at bounding box center [401, 410] width 230 height 807
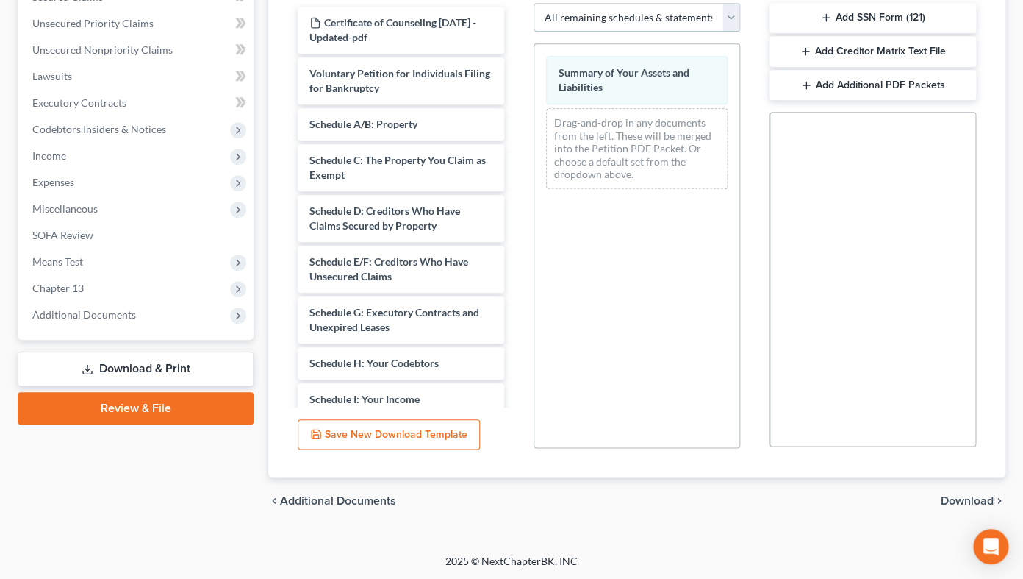
click option "All remaining schedules & statements" at bounding box center [0, 0] width 0 height 0
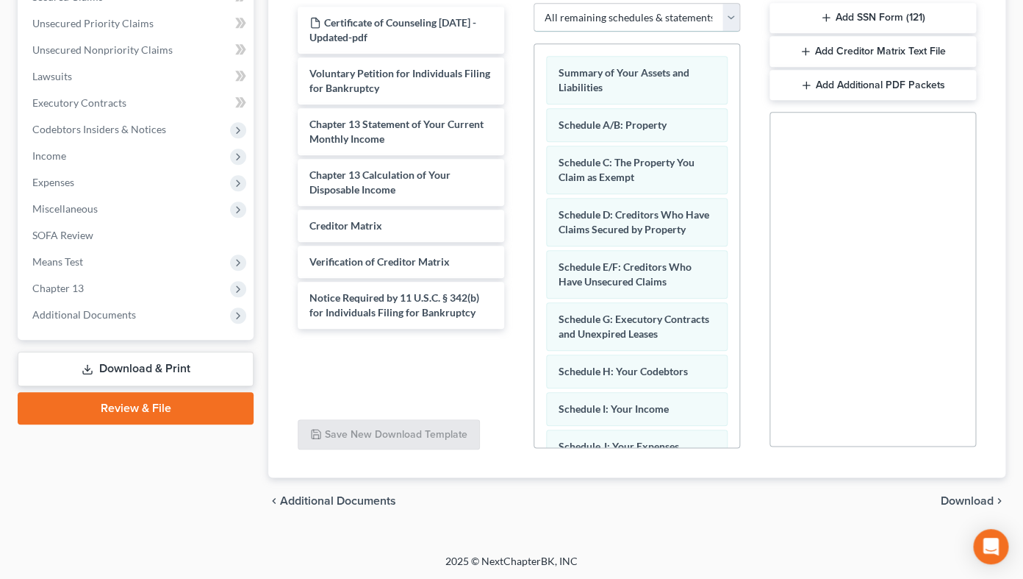
select select "2"
click option "Amended Forms" at bounding box center [0, 0] width 0 height 0
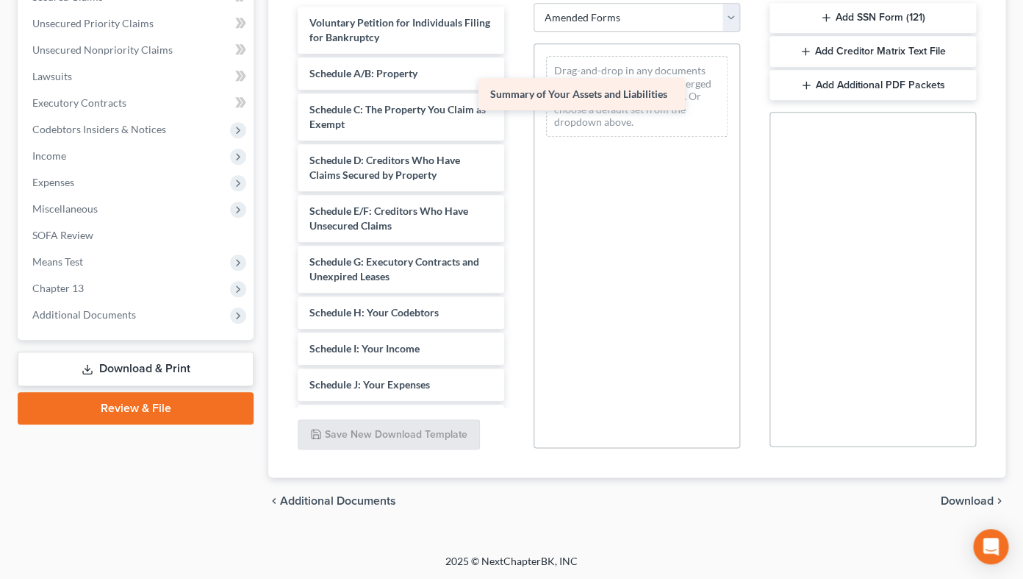
drag, startPoint x: 432, startPoint y: 73, endPoint x: 616, endPoint y: 93, distance: 185.0
click at [516, 93] on div "Summary of Your Assets and Liabilities Voluntary Petition for Individuals Filin…" at bounding box center [401, 385] width 230 height 756
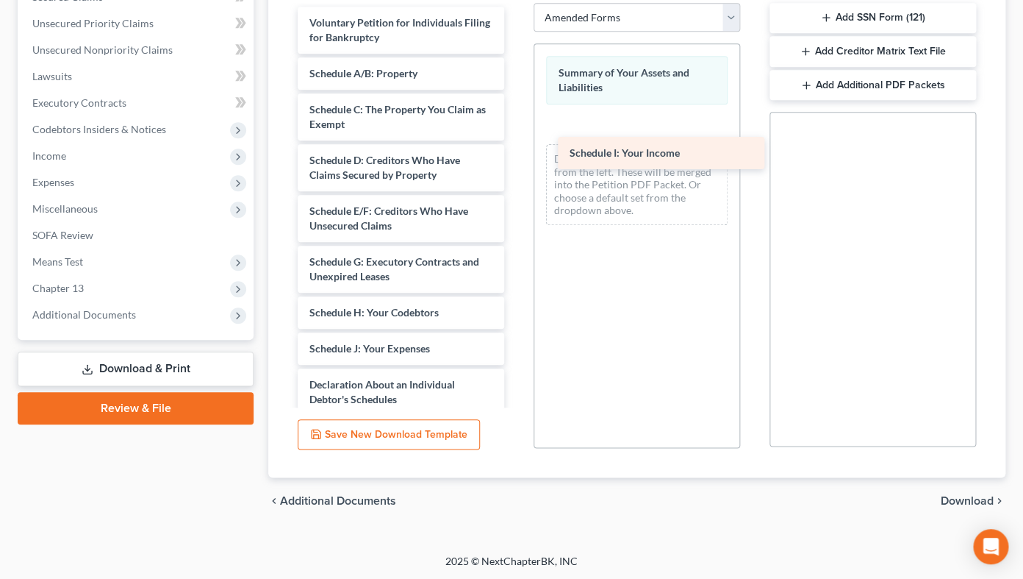
drag, startPoint x: 368, startPoint y: 347, endPoint x: 629, endPoint y: 153, distance: 324.7
click at [516, 153] on div "Schedule I: Your Income Voluntary Petition for Individuals Filing for Bankruptc…" at bounding box center [401, 367] width 230 height 720
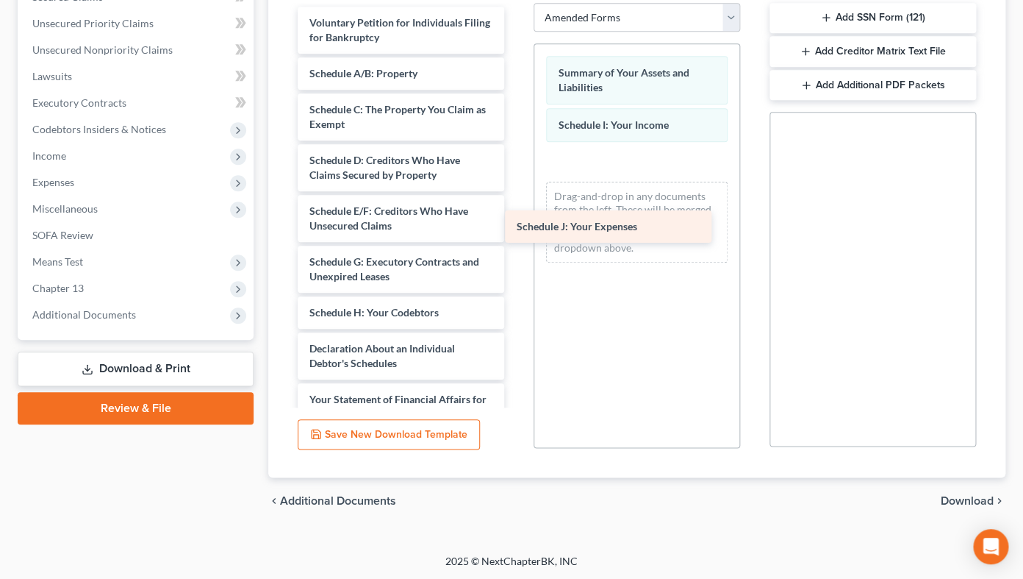
drag, startPoint x: 402, startPoint y: 346, endPoint x: 650, endPoint y: 166, distance: 306.3
click at [516, 166] on div "Schedule J: Your Expenses Voluntary Petition for Individuals Filing for Bankrup…" at bounding box center [401, 349] width 230 height 684
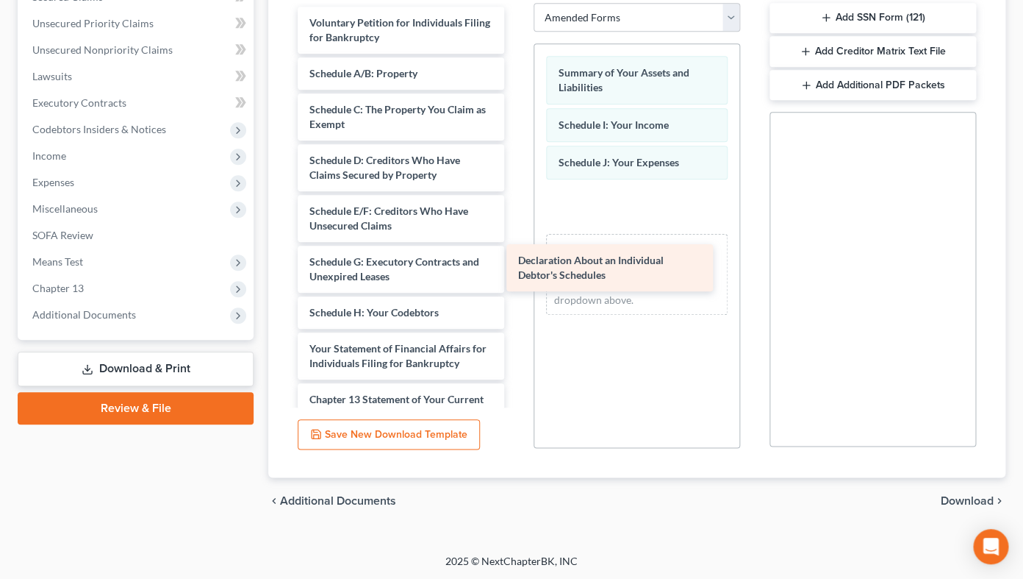
drag, startPoint x: 376, startPoint y: 350, endPoint x: 611, endPoint y: 216, distance: 270.0
click at [516, 223] on div "Declaration About an Individual Debtor's Schedules Voluntary Petition for Indiv…" at bounding box center [401, 323] width 230 height 633
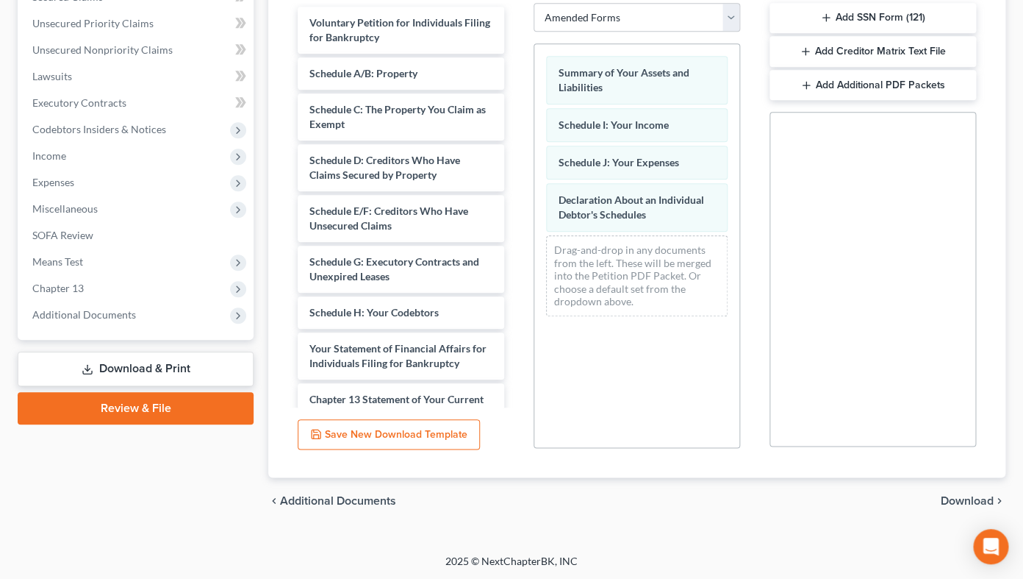
click at [947, 498] on span "Download" at bounding box center [967, 501] width 53 height 12
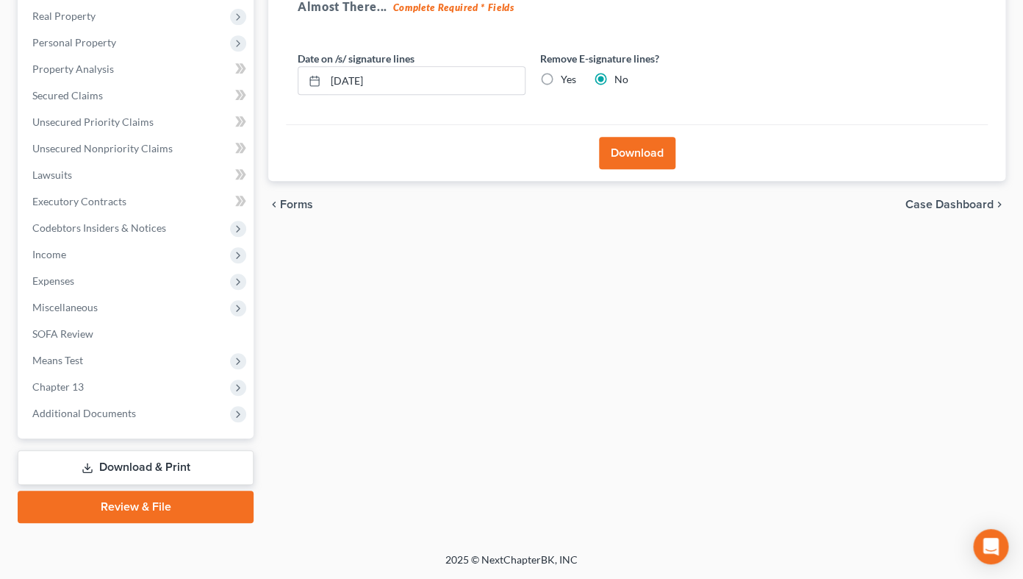
scroll to position [226, 0]
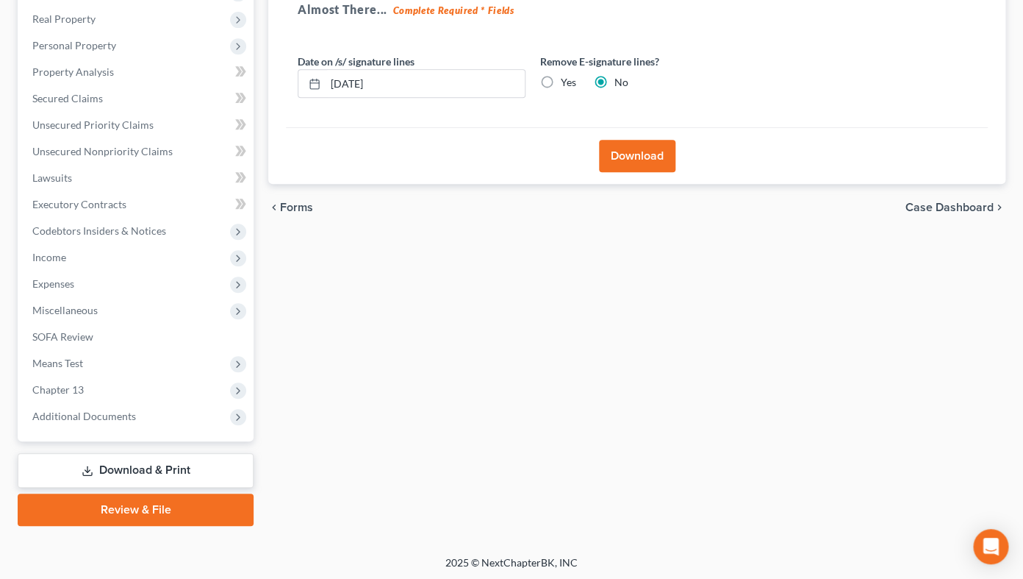
click at [561, 81] on label "Yes" at bounding box center [568, 82] width 15 height 15
click at [567, 81] on input "Yes" at bounding box center [572, 80] width 10 height 10
radio input "true"
radio input "false"
click at [624, 154] on button "Download" at bounding box center [637, 156] width 76 height 32
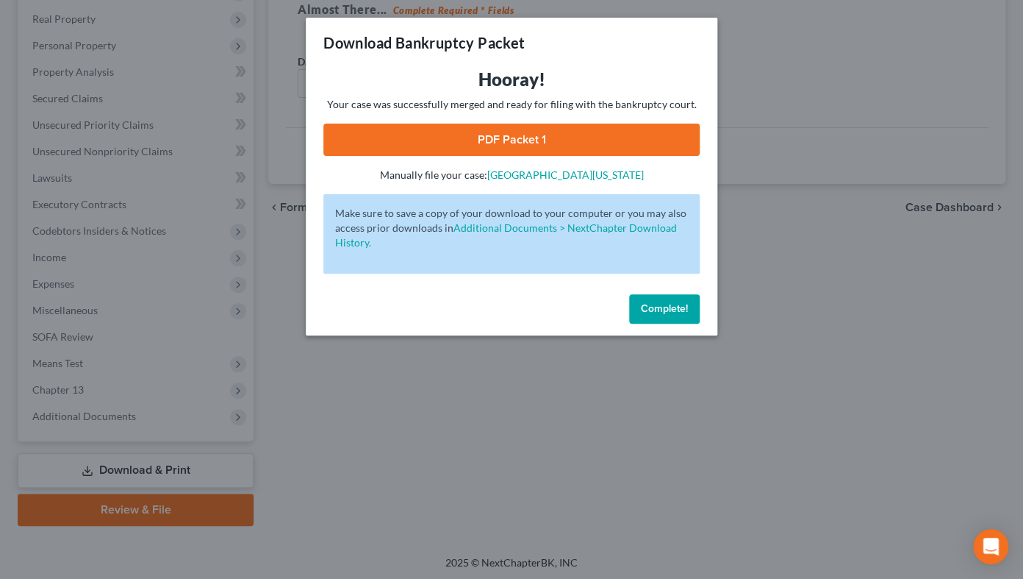
click at [523, 134] on link "PDF Packet 1" at bounding box center [511, 140] width 376 height 32
click at [684, 308] on span "Complete!" at bounding box center [664, 308] width 47 height 12
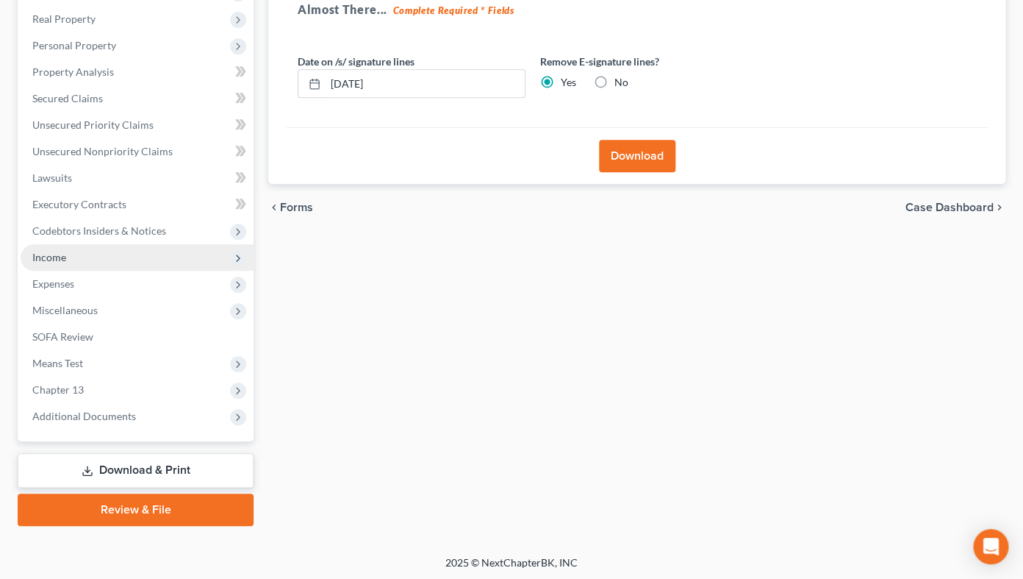
click at [104, 256] on span "Income" at bounding box center [137, 257] width 233 height 26
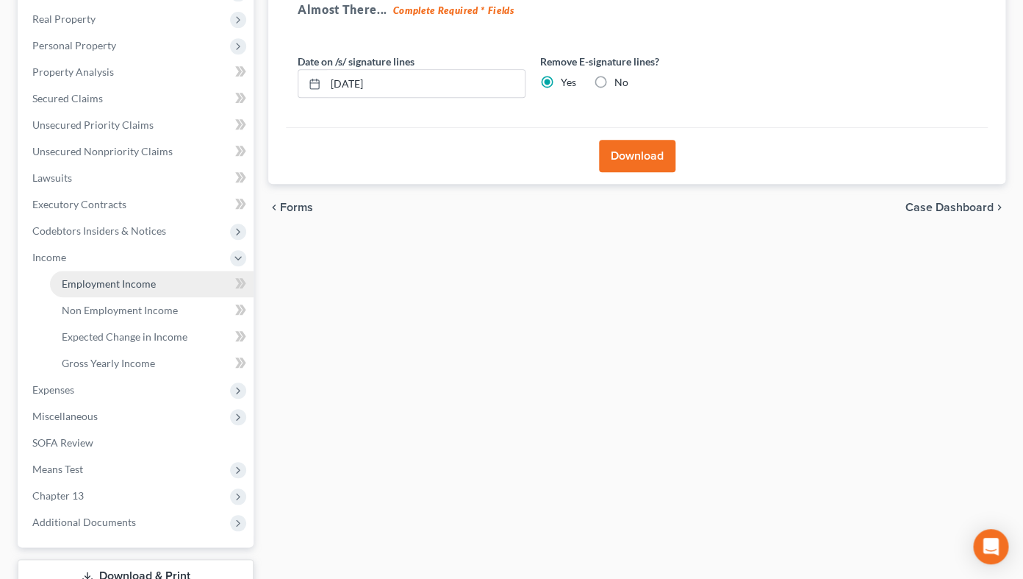
click at [104, 284] on span "Employment Income" at bounding box center [109, 283] width 94 height 12
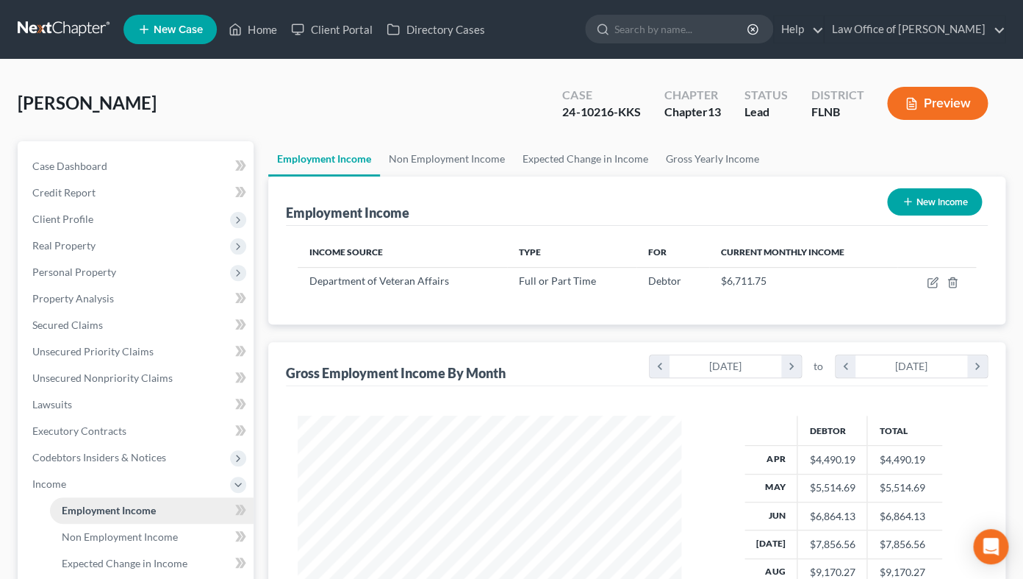
scroll to position [262, 412]
click at [933, 283] on icon "button" at bounding box center [934, 280] width 7 height 7
select select "0"
select select "9"
select select "2"
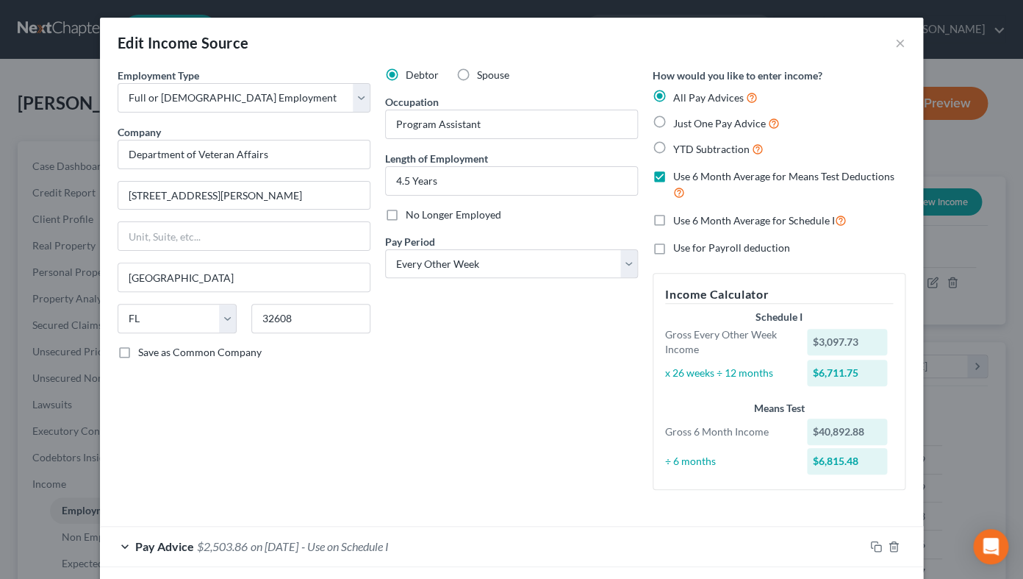
scroll to position [291, 0]
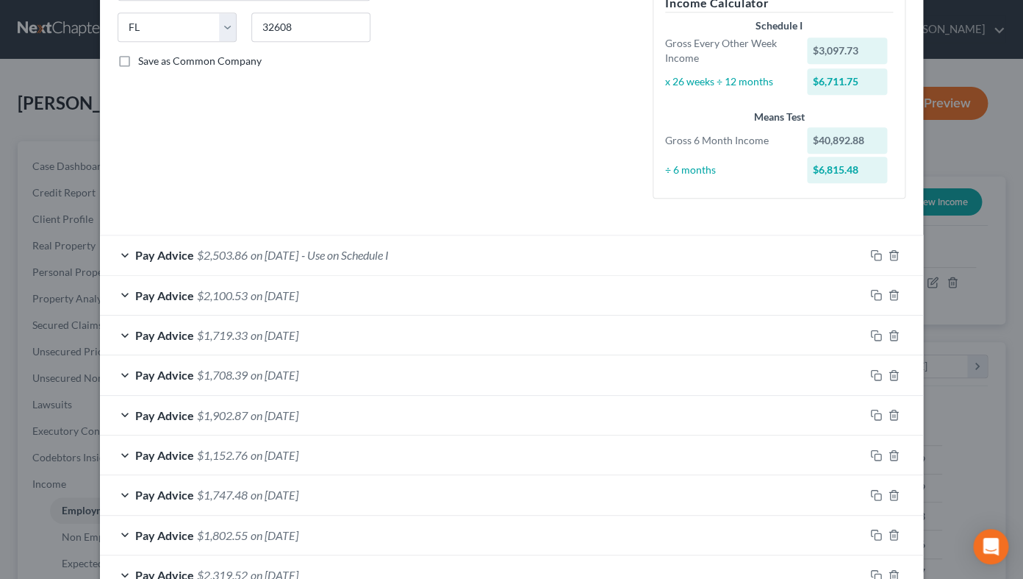
click at [510, 257] on div "Pay Advice $2,503.86 on [DATE] - Use on Schedule I" at bounding box center [482, 254] width 765 height 39
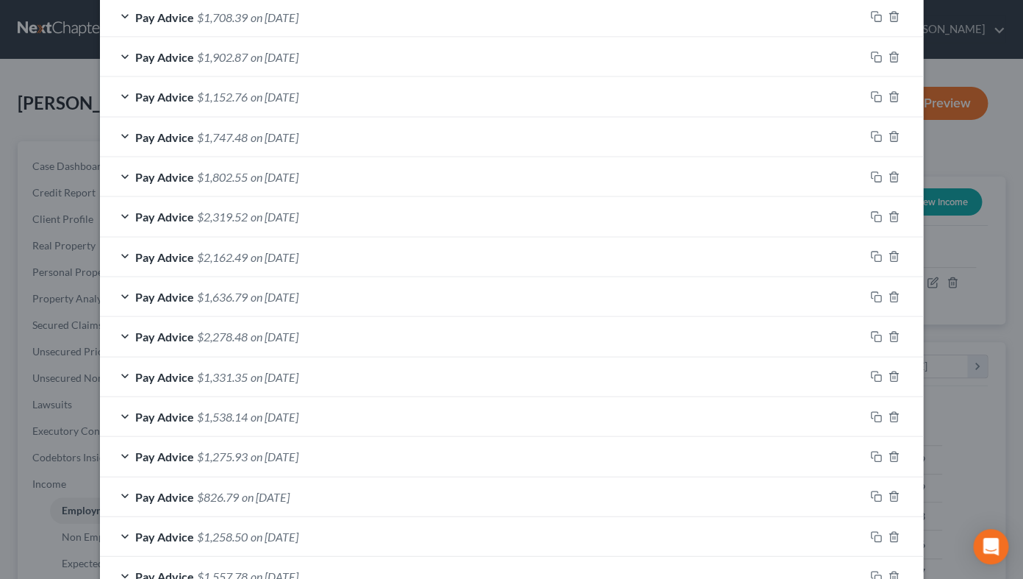
scroll to position [1307, 0]
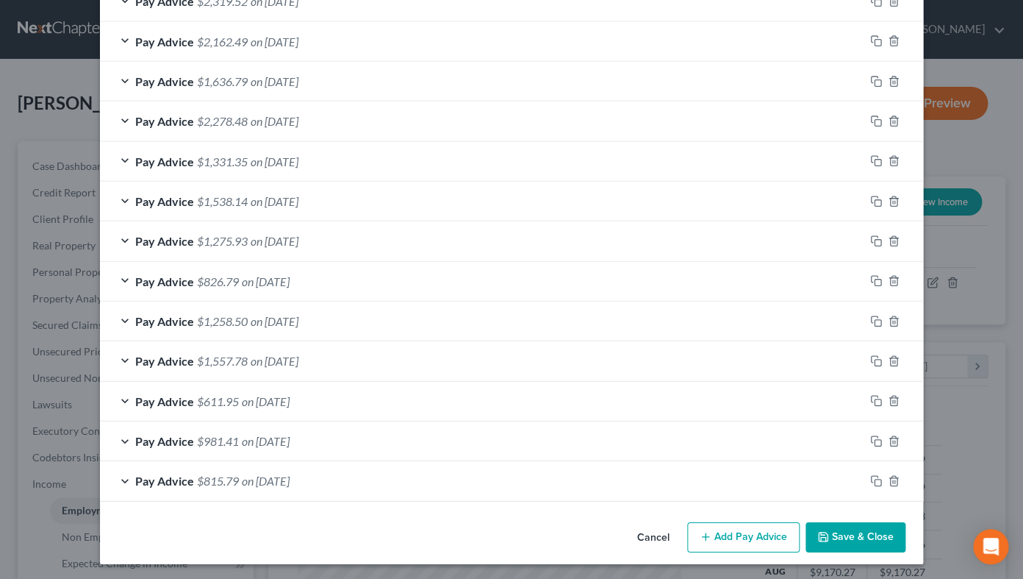
click at [842, 535] on button "Save & Close" at bounding box center [856, 537] width 100 height 31
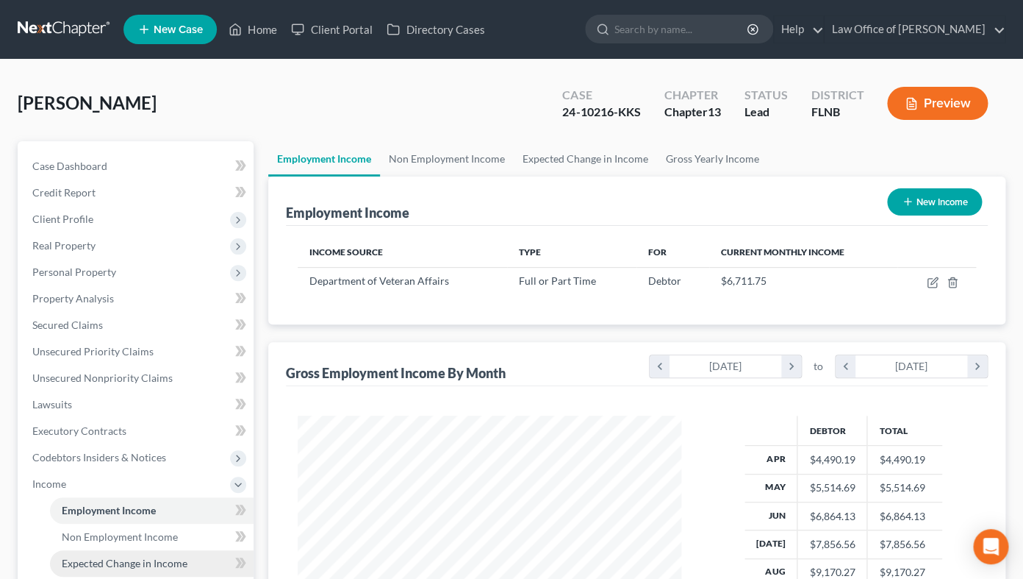
click at [101, 554] on link "Expected Change in Income" at bounding box center [152, 563] width 204 height 26
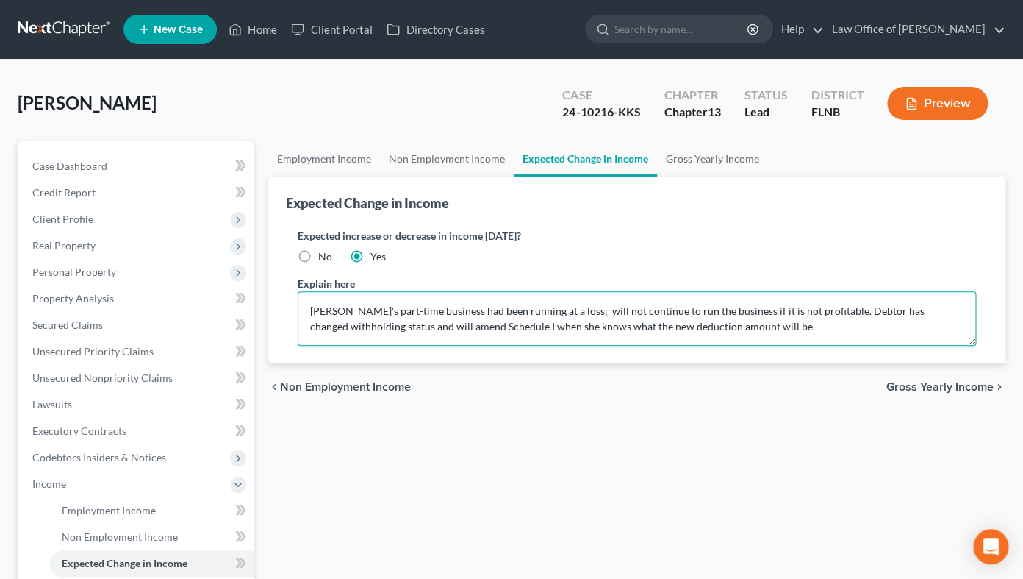
click at [715, 324] on textarea "[PERSON_NAME]'s part-time business had been running at a loss; will not continu…" at bounding box center [637, 318] width 679 height 54
click at [313, 312] on textarea "[PERSON_NAME]'s part-time business had been running at a loss; will not continu…" at bounding box center [637, 318] width 679 height 54
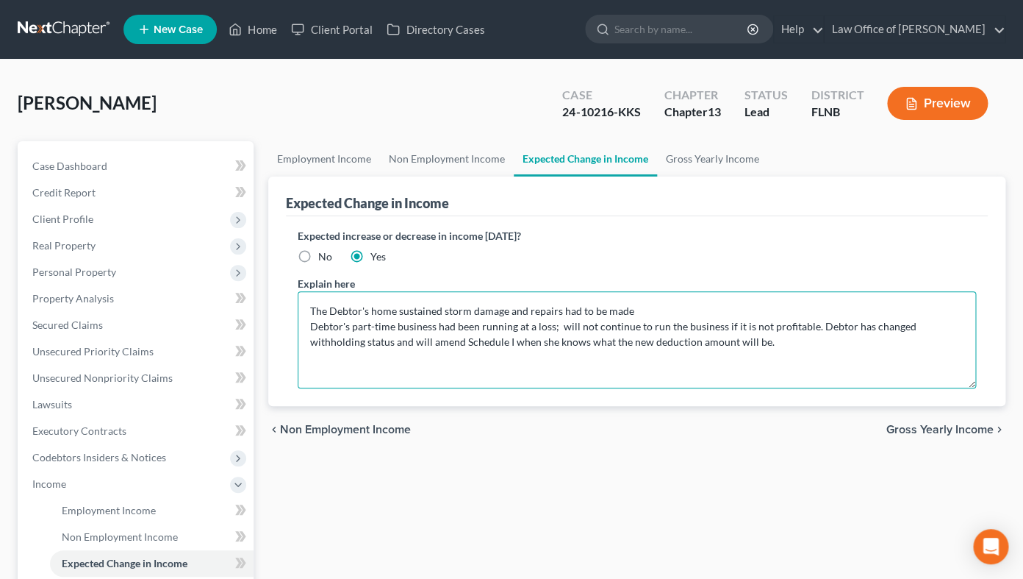
drag, startPoint x: 971, startPoint y: 343, endPoint x: 971, endPoint y: 385, distance: 41.9
click at [971, 385] on textarea "The Debtor's home sustained storm damage and repairs had to be made Debtor's pa…" at bounding box center [637, 339] width 679 height 97
drag, startPoint x: 310, startPoint y: 323, endPoint x: 729, endPoint y: 343, distance: 418.8
click at [729, 343] on textarea "The Debtor's home sustained storm damage and repairs had to be made Debtor's pa…" at bounding box center [637, 339] width 679 height 97
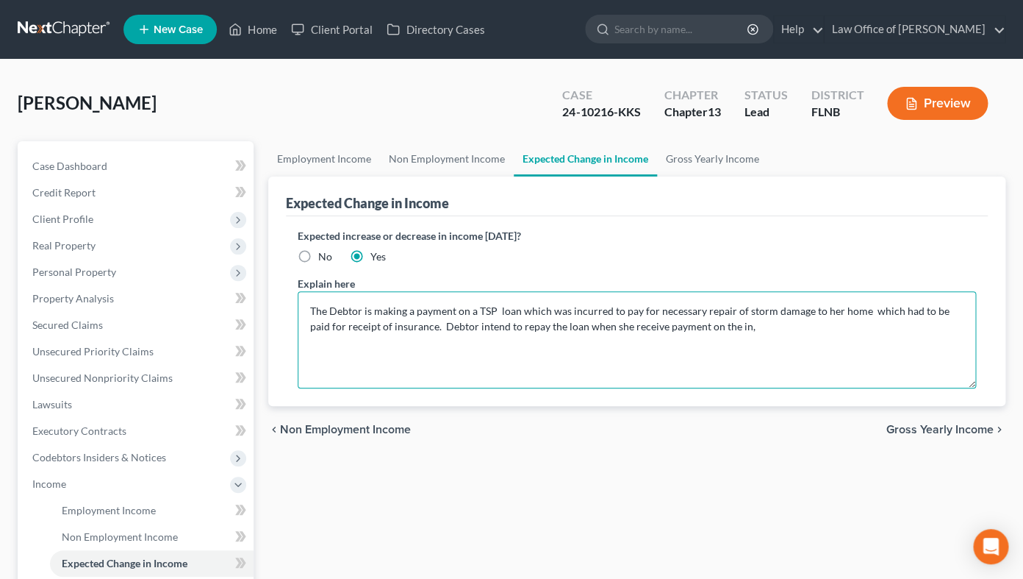
click at [370, 324] on textarea "The Debtor is making a payment on a TSP loan which was incurred to pay for nece…" at bounding box center [637, 339] width 679 height 97
click at [785, 323] on textarea "The Debtor is making a payment on a TSP loan which was incurred to pay for nece…" at bounding box center [637, 339] width 679 height 97
type textarea "The Debtor is making a payment on a TSP loan which was incurred to pay for nece…"
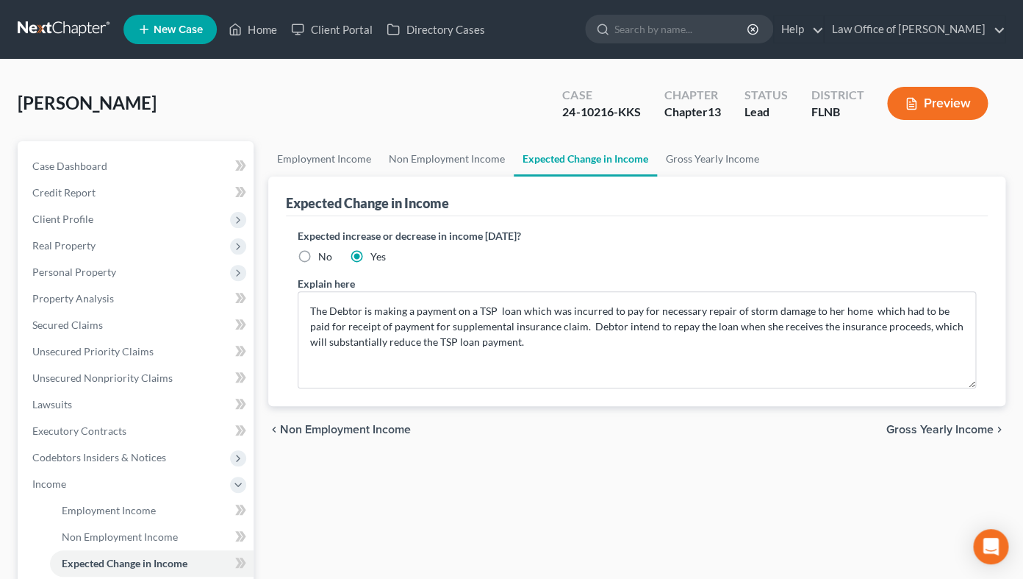
click at [896, 427] on span "Gross Yearly Income" at bounding box center [940, 429] width 107 height 12
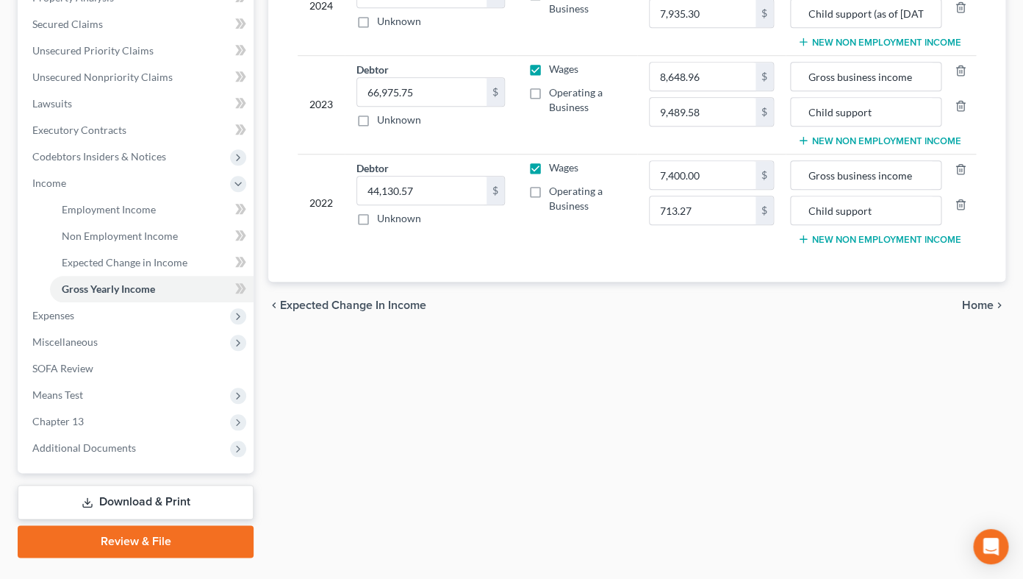
scroll to position [332, 0]
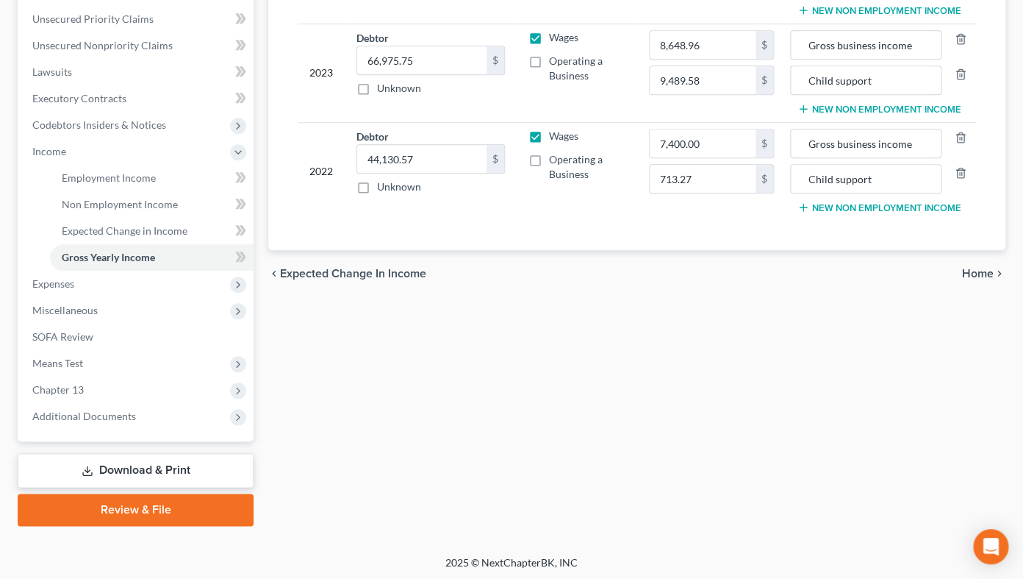
click at [188, 462] on link "Download & Print" at bounding box center [136, 470] width 236 height 35
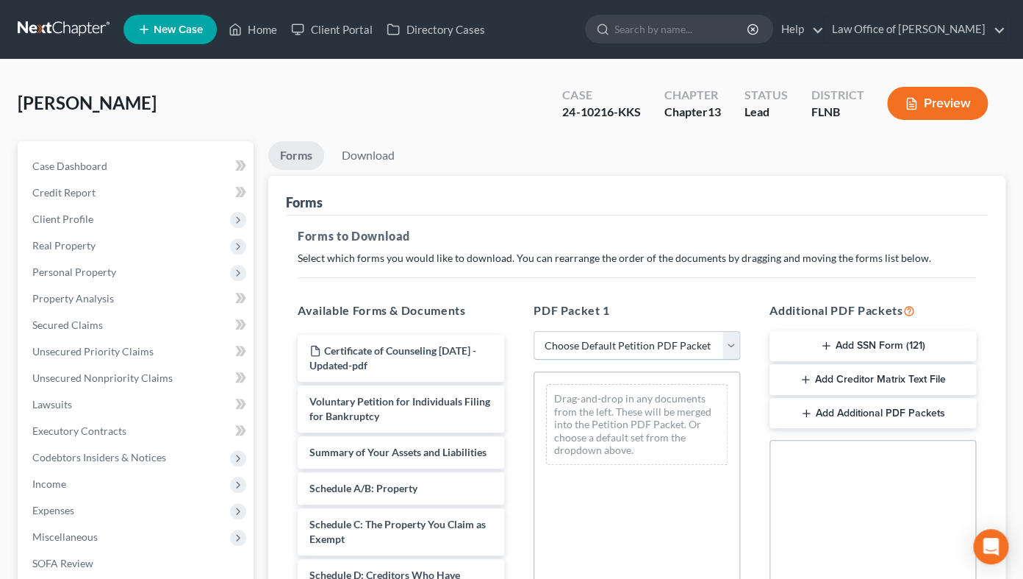
select select "2"
click option "Amended Forms" at bounding box center [0, 0] width 0 height 0
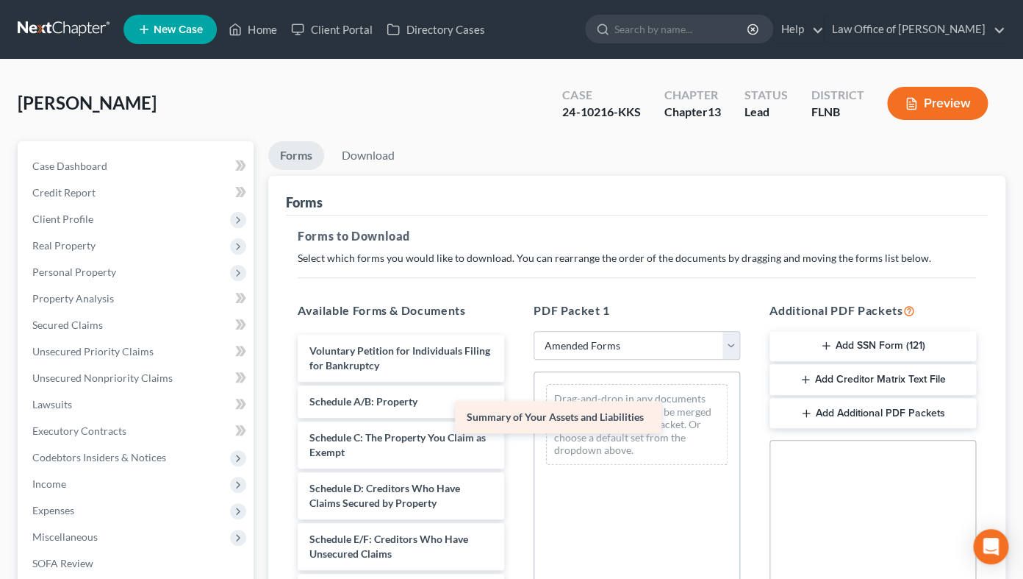
drag, startPoint x: 448, startPoint y: 397, endPoint x: 617, endPoint y: 409, distance: 169.5
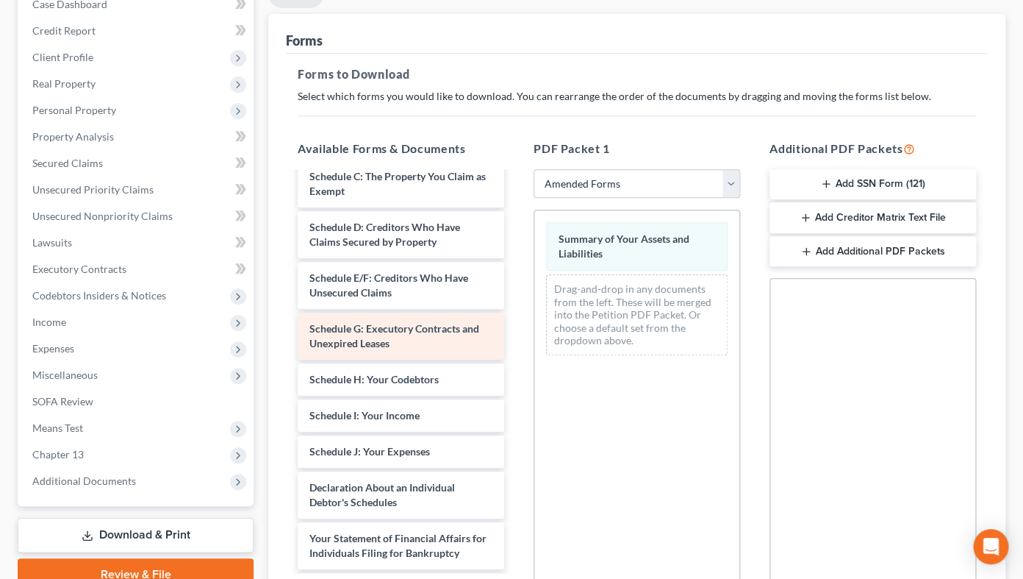
scroll to position [146, 0]
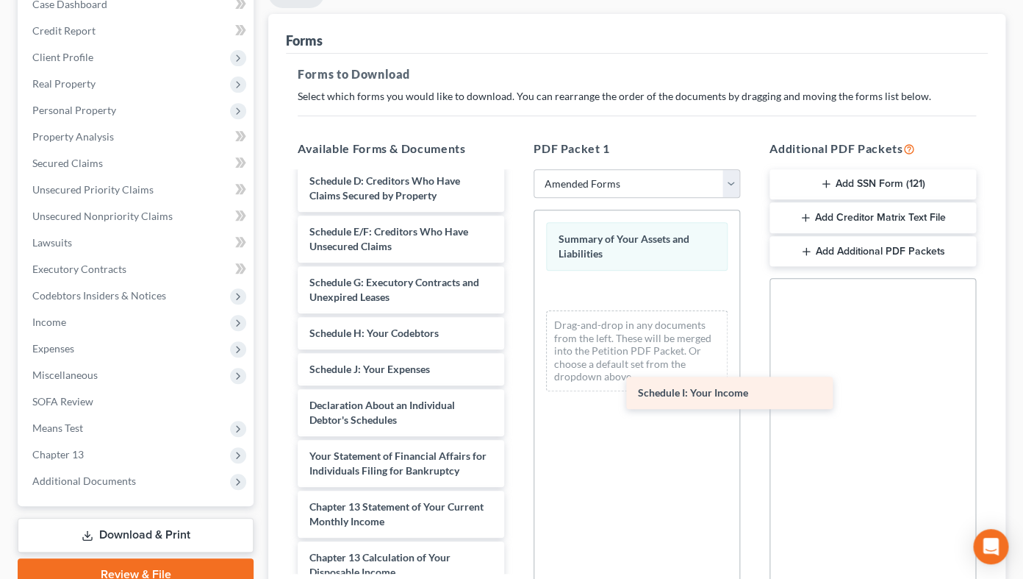
drag, startPoint x: 404, startPoint y: 368, endPoint x: 740, endPoint y: 376, distance: 336.8
click at [516, 384] on div "Schedule I: Your Income Voluntary Petition for Individuals Filing for Bankruptc…" at bounding box center [401, 387] width 230 height 720
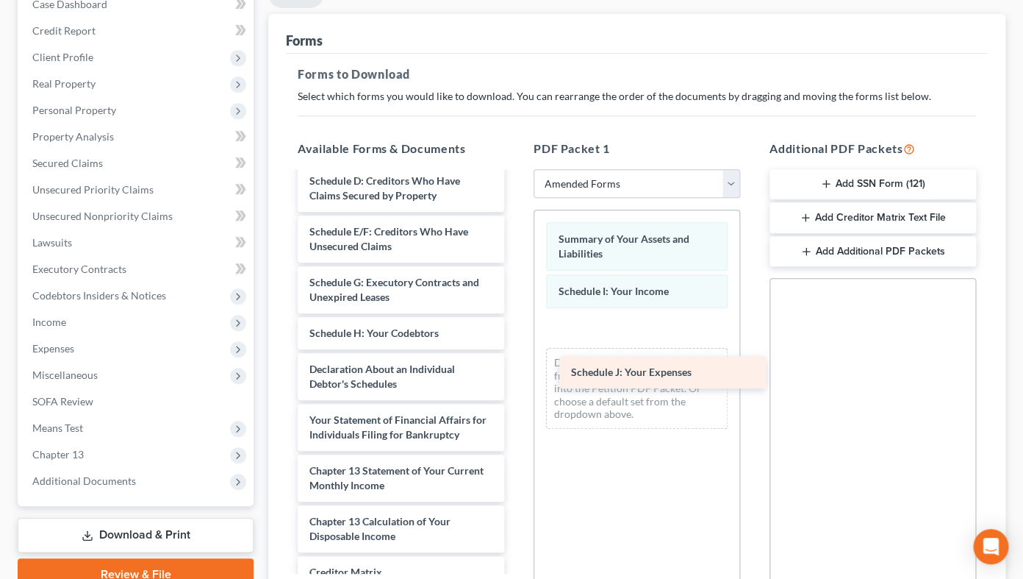
drag, startPoint x: 418, startPoint y: 370, endPoint x: 684, endPoint y: 368, distance: 265.4
click at [516, 369] on div "Schedule J: Your Expenses Voluntary Petition for Individuals Filing for Bankrup…" at bounding box center [401, 369] width 230 height 684
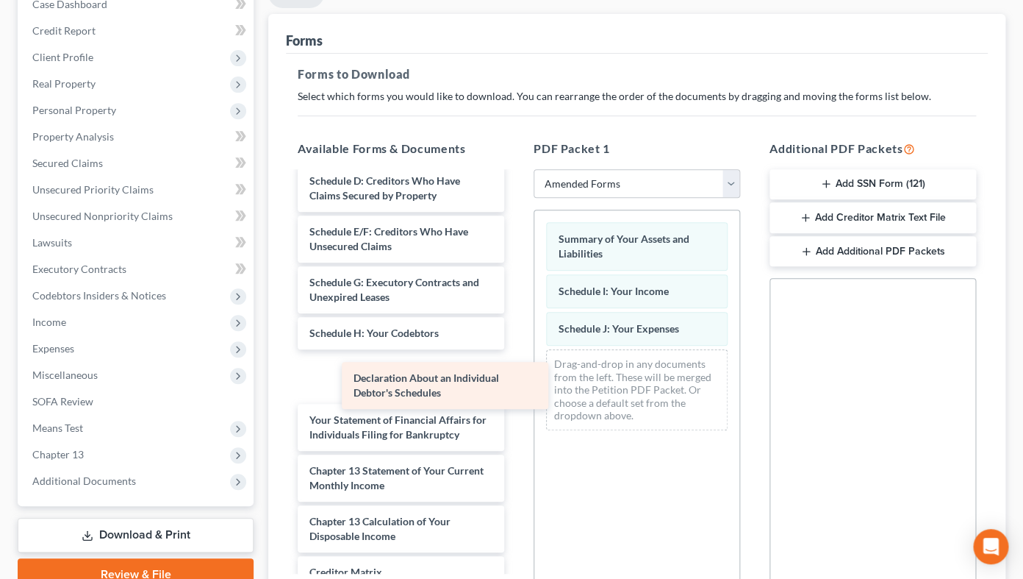
drag, startPoint x: 453, startPoint y: 370, endPoint x: 651, endPoint y: 365, distance: 198.6
click at [516, 365] on div "Declaration About an Individual Debtor's Schedules Voluntary Petition for Indiv…" at bounding box center [401, 369] width 230 height 684
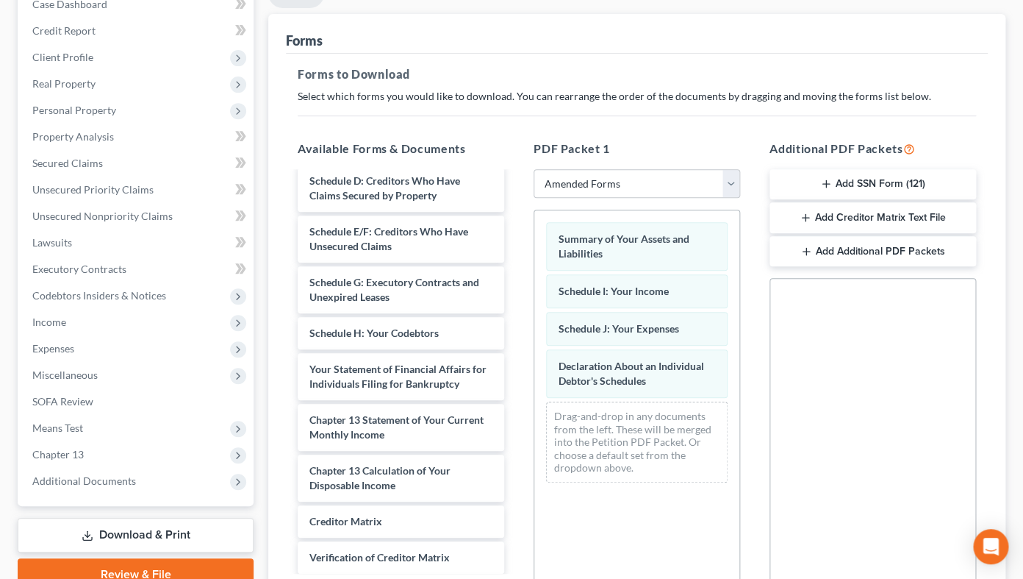
scroll to position [328, 0]
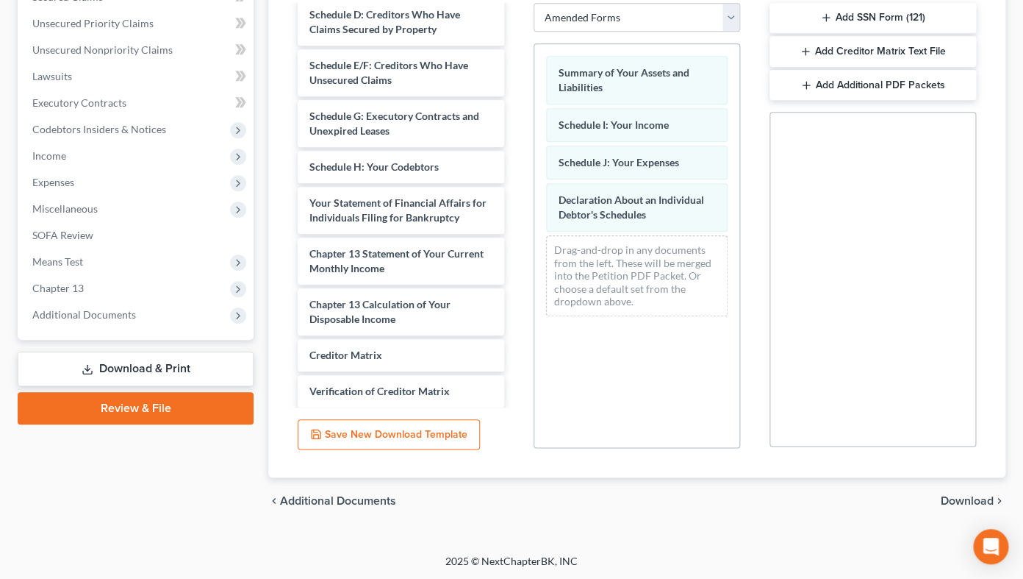
click at [959, 501] on span "Download" at bounding box center [967, 501] width 53 height 12
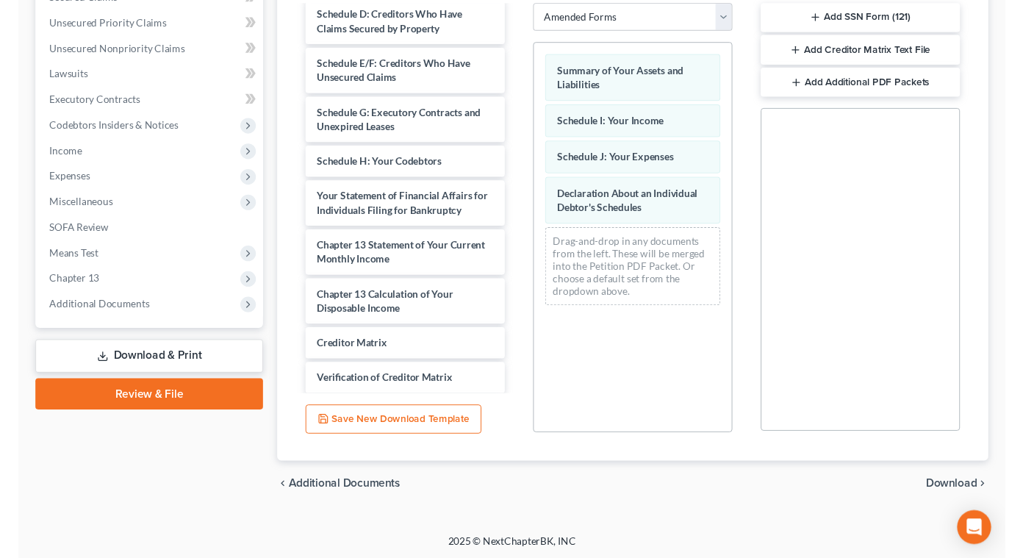
scroll to position [226, 0]
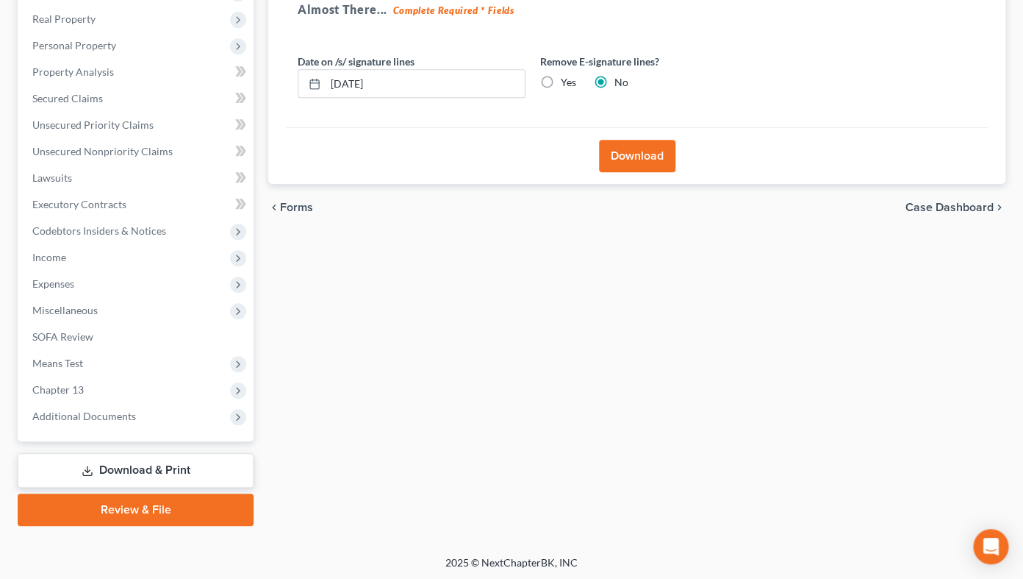
click at [561, 81] on label "Yes" at bounding box center [568, 82] width 15 height 15
click at [567, 81] on input "Yes" at bounding box center [572, 80] width 10 height 10
radio input "true"
radio input "false"
click at [615, 150] on button "Download" at bounding box center [637, 156] width 76 height 32
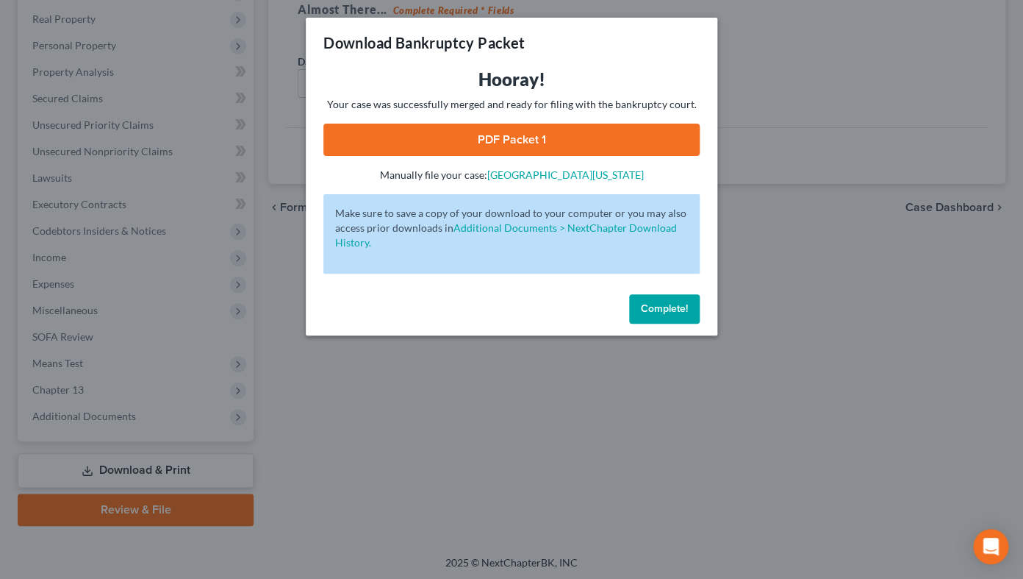
click at [540, 142] on link "PDF Packet 1" at bounding box center [511, 140] width 376 height 32
click at [682, 311] on span "Complete!" at bounding box center [664, 308] width 47 height 12
